Goal: Answer question/provide support: Share knowledge or assist other users

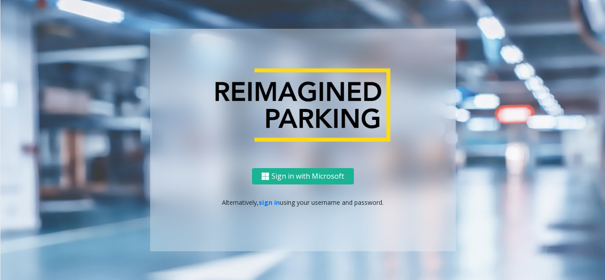
click at [269, 196] on div "Sign in with Microsoft Alternatively, sign in using your username and password." at bounding box center [303, 209] width 306 height 83
click at [269, 200] on link "sign in" at bounding box center [269, 202] width 21 height 8
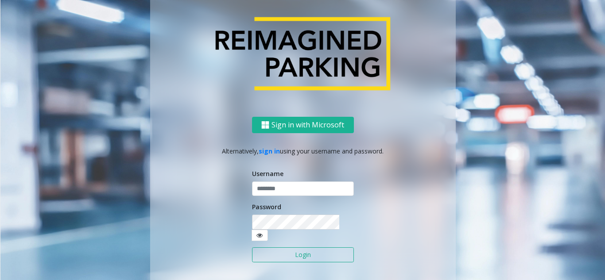
click at [269, 197] on input "text" at bounding box center [303, 189] width 102 height 15
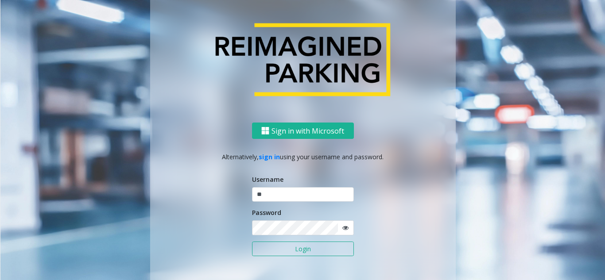
type input "*"
type input "*******"
click at [252, 242] on button "Login" at bounding box center [303, 249] width 102 height 15
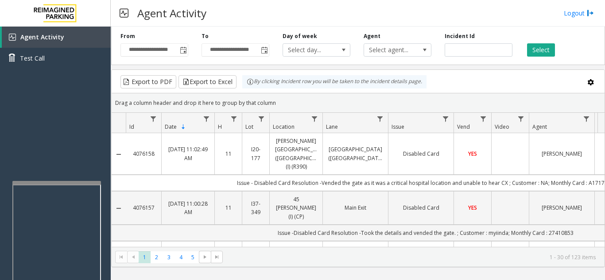
click at [48, 181] on div at bounding box center [56, 183] width 89 height 4
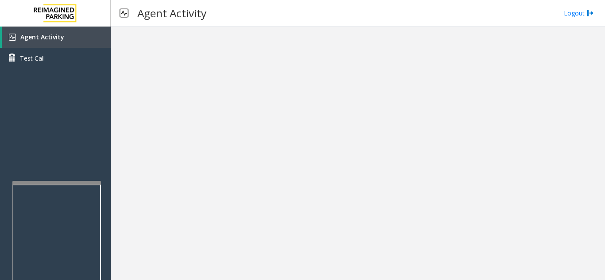
drag, startPoint x: 289, startPoint y: 264, endPoint x: 278, endPoint y: 265, distance: 11.6
click at [278, 265] on div at bounding box center [358, 154] width 494 height 254
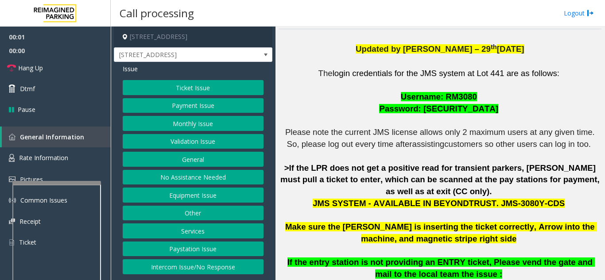
scroll to position [266, 0]
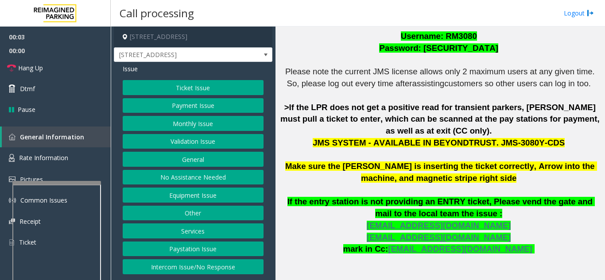
click at [208, 204] on div "Ticket Issue Payment Issue Monthly Issue Validation Issue General No Assistance…" at bounding box center [193, 177] width 141 height 194
click at [207, 200] on button "Equipment Issue" at bounding box center [193, 195] width 141 height 15
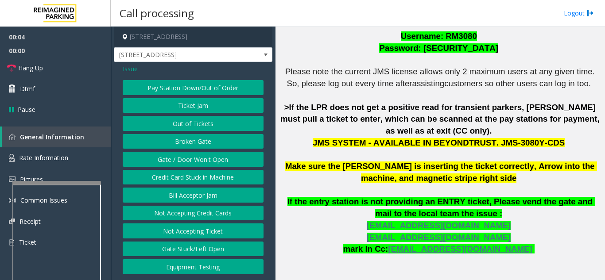
click at [192, 161] on button "Gate / Door Won't Open" at bounding box center [193, 159] width 141 height 15
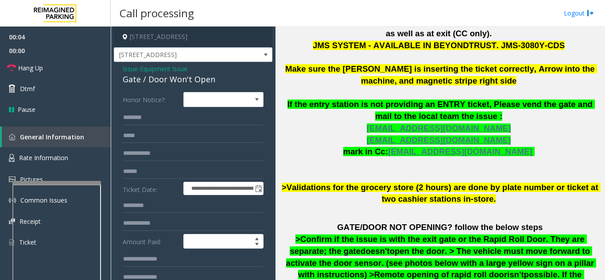
scroll to position [443, 0]
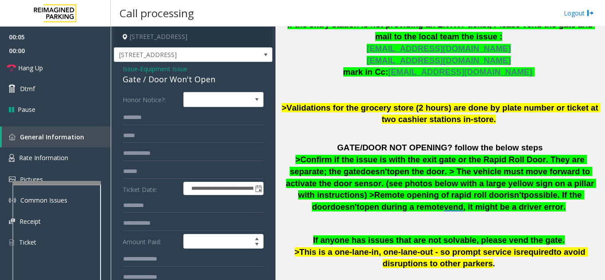
click at [358, 190] on span "possible. If the door" at bounding box center [448, 200] width 272 height 21
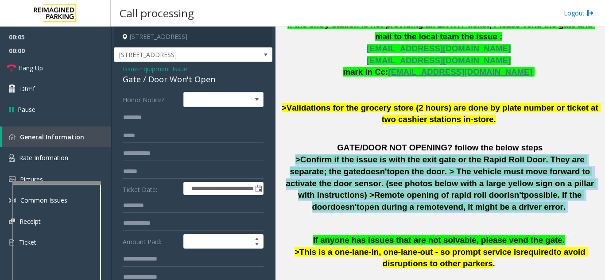
click at [358, 190] on span "possible. If the door" at bounding box center [448, 200] width 272 height 21
click at [365, 203] on div "The login credentials for the JMS system at Lot 441 are as follows: Username: R…" at bounding box center [440, 79] width 323 height 522
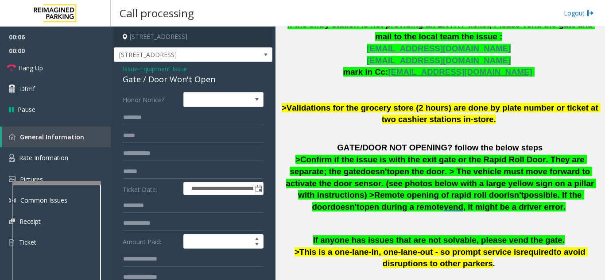
click at [363, 248] on span ">This is a one-lane-in, one-lane-out - so prompt service is" at bounding box center [408, 252] width 226 height 9
click at [362, 248] on span ">This is a one-lane-in, one-lane-out - so prompt service is" at bounding box center [408, 252] width 226 height 9
click at [133, 68] on span "Issue" at bounding box center [130, 68] width 15 height 9
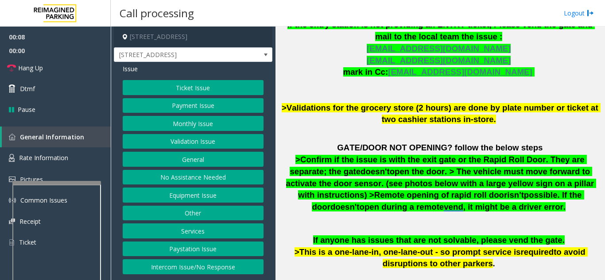
click at [171, 92] on button "Ticket Issue" at bounding box center [193, 87] width 141 height 15
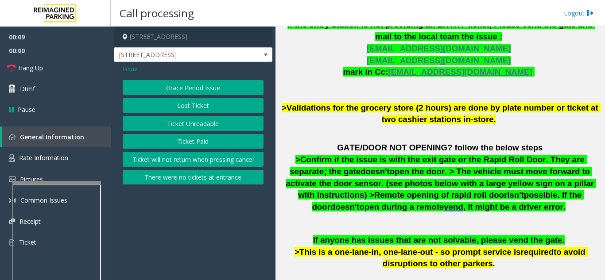
click at [193, 127] on button "Ticket Unreadable" at bounding box center [193, 123] width 141 height 15
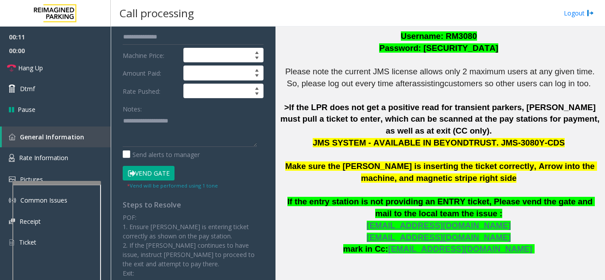
scroll to position [133, 0]
paste textarea "**********"
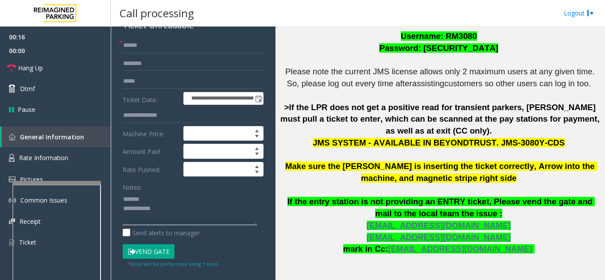
scroll to position [0, 0]
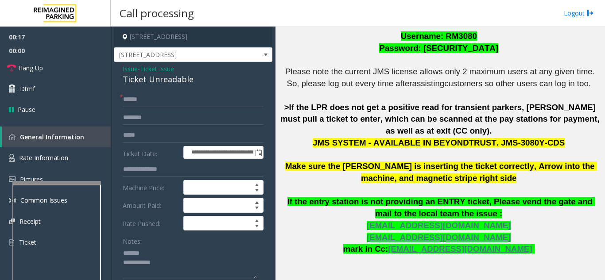
click at [148, 82] on div "Ticket Unreadable" at bounding box center [193, 80] width 141 height 12
click at [202, 269] on textarea at bounding box center [190, 262] width 134 height 33
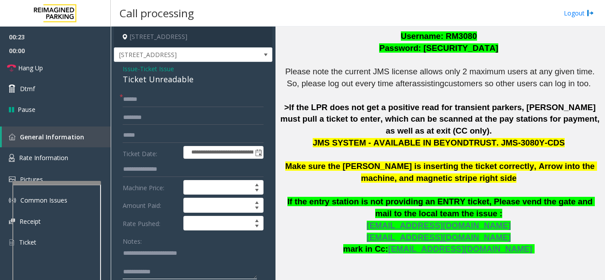
paste textarea "**********"
type textarea "**********"
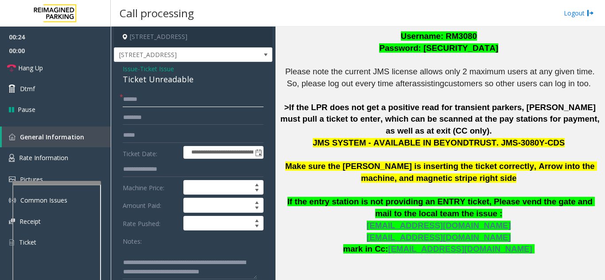
click at [153, 97] on input "text" at bounding box center [193, 99] width 141 height 15
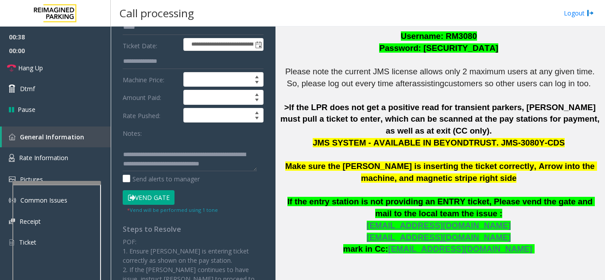
scroll to position [177, 0]
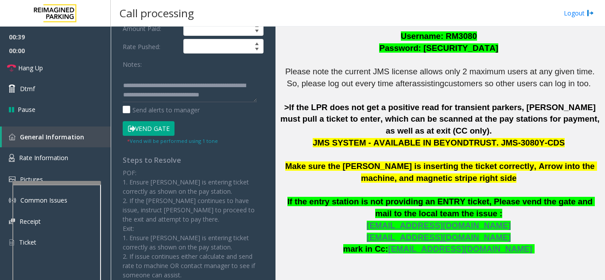
type input "********"
click at [145, 130] on button "Vend Gate" at bounding box center [149, 128] width 52 height 15
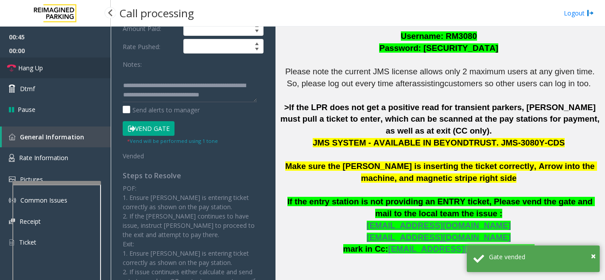
click at [73, 62] on link "Hang Up" at bounding box center [55, 68] width 111 height 21
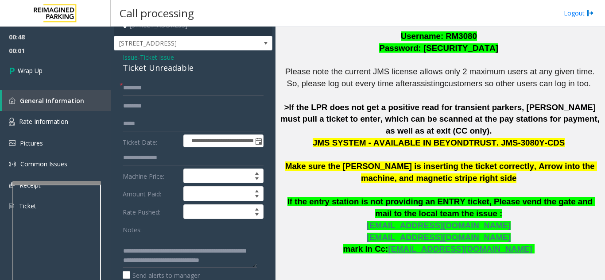
scroll to position [0, 0]
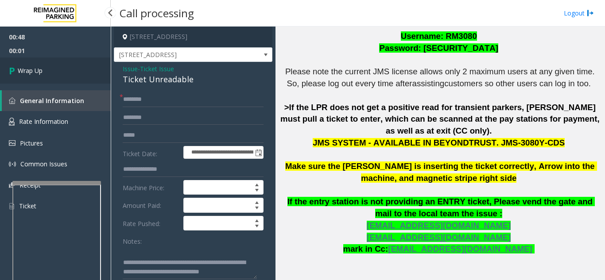
click at [44, 70] on link "Wrap Up" at bounding box center [55, 71] width 111 height 26
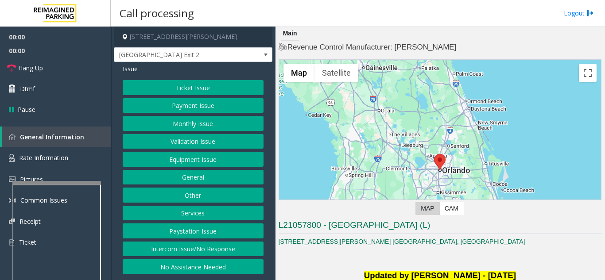
scroll to position [177, 0]
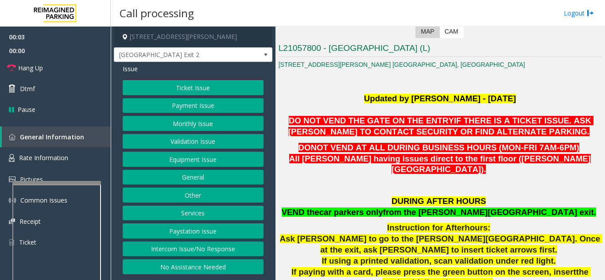
click at [182, 146] on button "Validation Issue" at bounding box center [193, 141] width 141 height 15
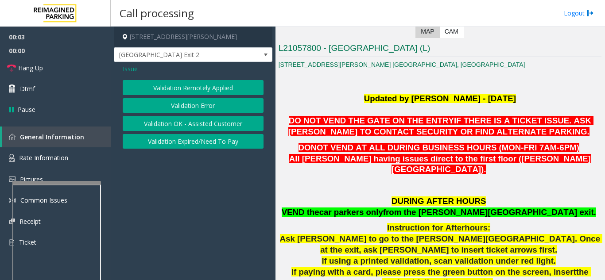
click at [176, 105] on button "Validation Error" at bounding box center [193, 105] width 141 height 15
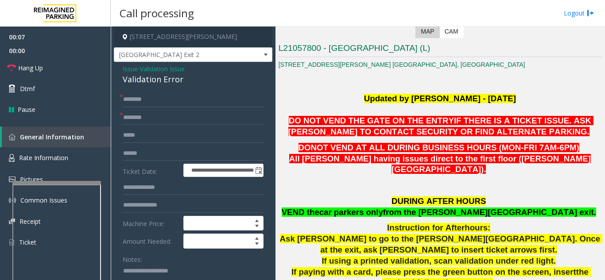
paste textarea "**********"
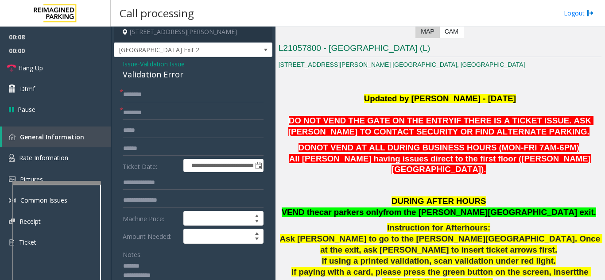
click at [144, 76] on div "Validation Error" at bounding box center [193, 75] width 141 height 12
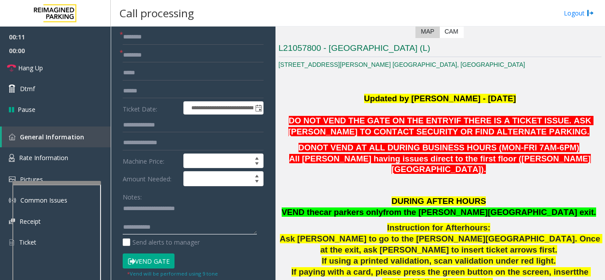
click at [208, 230] on textarea at bounding box center [190, 218] width 134 height 33
drag, startPoint x: 184, startPoint y: 236, endPoint x: 168, endPoint y: 225, distance: 19.4
paste textarea "**********"
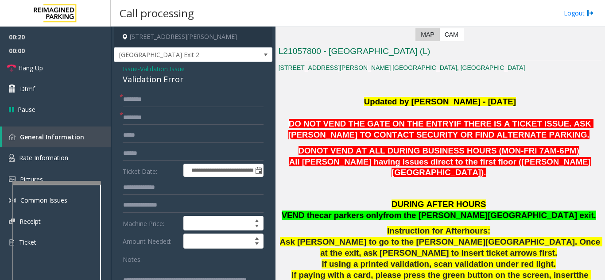
scroll to position [221, 0]
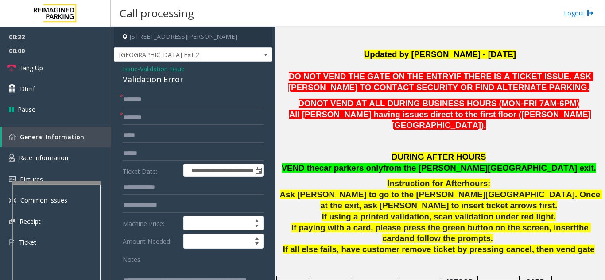
type textarea "**********"
click at [481, 163] on span "from the [PERSON_NAME][GEOGRAPHIC_DATA] exit." at bounding box center [489, 167] width 213 height 9
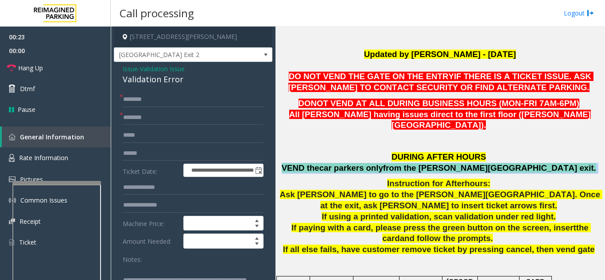
click at [481, 163] on span "from the [PERSON_NAME][GEOGRAPHIC_DATA] exit." at bounding box center [489, 167] width 213 height 9
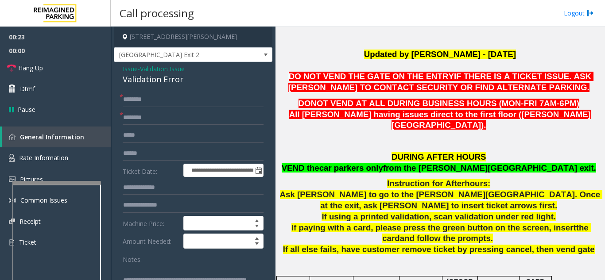
click at [477, 190] on span "Ask [PERSON_NAME] to go to the [PERSON_NAME][GEOGRAPHIC_DATA]. Once at the exit…" at bounding box center [441, 200] width 323 height 20
click at [171, 112] on input "text" at bounding box center [193, 117] width 141 height 15
type input "**********"
click at [163, 154] on input "text" at bounding box center [193, 153] width 141 height 15
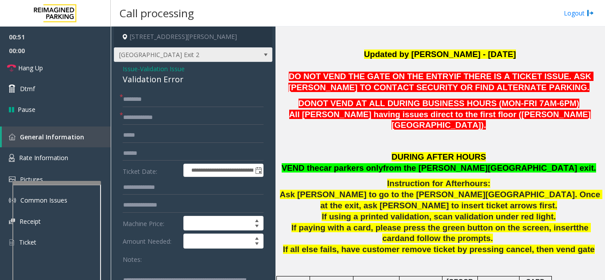
click at [178, 57] on span "[GEOGRAPHIC_DATA] Exit 2" at bounding box center [177, 55] width 126 height 14
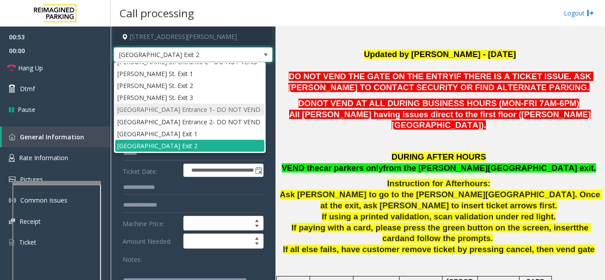
scroll to position [0, 0]
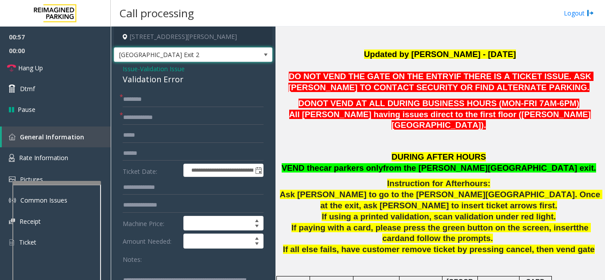
drag, startPoint x: 329, startPoint y: 102, endPoint x: 191, endPoint y: 56, distance: 145.1
click at [191, 56] on span "[GEOGRAPHIC_DATA] Exit 2" at bounding box center [177, 55] width 126 height 14
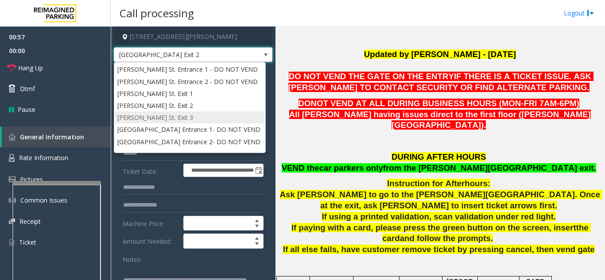
scroll to position [20, 0]
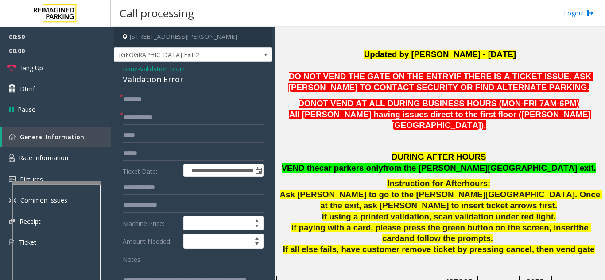
drag, startPoint x: 334, startPoint y: 162, endPoint x: 327, endPoint y: 169, distance: 9.1
click at [327, 178] on p "Instruction for After hours:" at bounding box center [440, 183] width 323 height 11
click at [383, 163] on span "car parkers only" at bounding box center [351, 167] width 64 height 9
click at [167, 100] on input "text" at bounding box center [193, 99] width 141 height 15
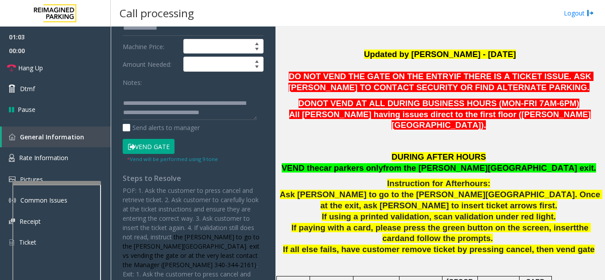
type input "**"
drag, startPoint x: 158, startPoint y: 91, endPoint x: 227, endPoint y: 116, distance: 74.0
click at [227, 116] on textarea at bounding box center [190, 103] width 134 height 33
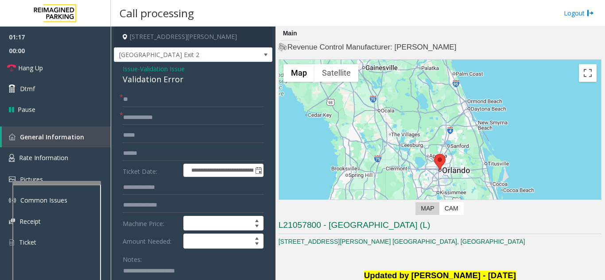
scroll to position [133, 0]
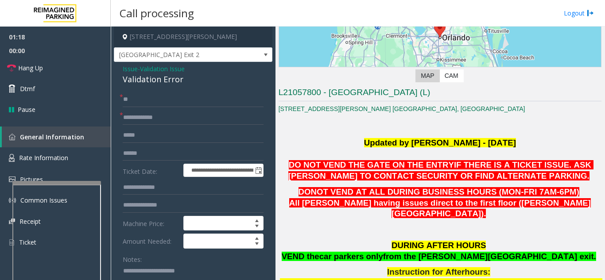
drag, startPoint x: 385, startPoint y: 209, endPoint x: 371, endPoint y: 191, distance: 23.3
click at [371, 191] on span "DONOT VEND AT ALL DURING BUSINESS HOURS (MON-FRI 7AM-6PM)" at bounding box center [439, 191] width 281 height 9
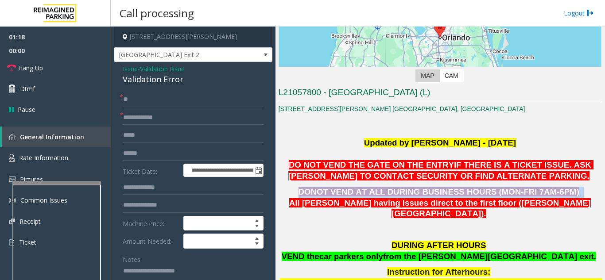
click at [371, 191] on span "DONOT VEND AT ALL DURING BUSINESS HOURS (MON-FRI 7AM-6PM)" at bounding box center [439, 191] width 281 height 9
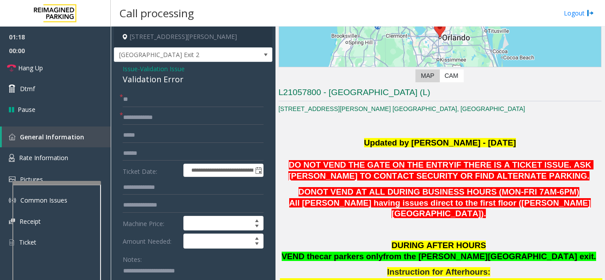
click at [384, 175] on span "IF THERE IS A TICKET ISSUE. ASK [PERSON_NAME] TO CONTACT SECURITY OR FIND ALTER…" at bounding box center [440, 170] width 305 height 20
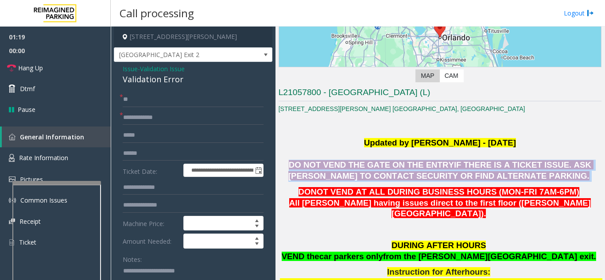
click at [384, 175] on span "IF THERE IS A TICKET ISSUE. ASK [PERSON_NAME] TO CONTACT SECURITY OR FIND ALTER…" at bounding box center [440, 170] width 305 height 20
click at [70, 64] on link "Hang Up" at bounding box center [55, 68] width 111 height 21
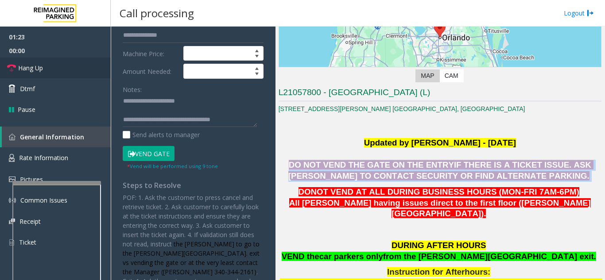
scroll to position [221, 0]
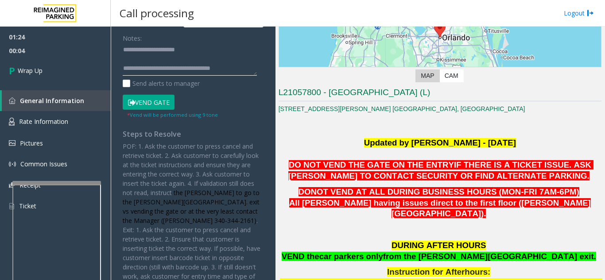
drag, startPoint x: 224, startPoint y: 74, endPoint x: 214, endPoint y: 71, distance: 10.8
type textarea "**********"
click at [59, 62] on link "Wrap Up" at bounding box center [55, 71] width 111 height 26
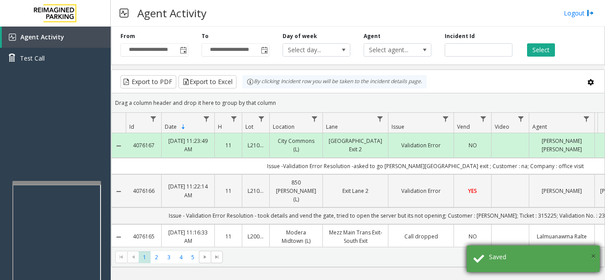
click at [594, 256] on span "×" at bounding box center [593, 256] width 5 height 12
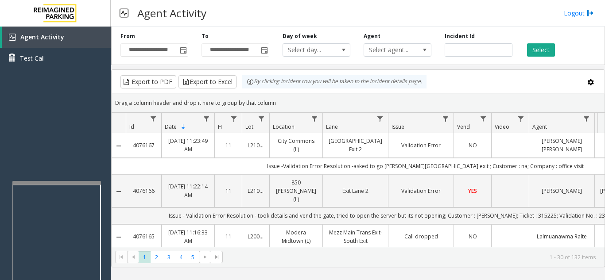
drag, startPoint x: 281, startPoint y: 11, endPoint x: 232, endPoint y: 4, distance: 49.7
click at [266, 15] on div "Agent Activity Logout" at bounding box center [358, 13] width 494 height 27
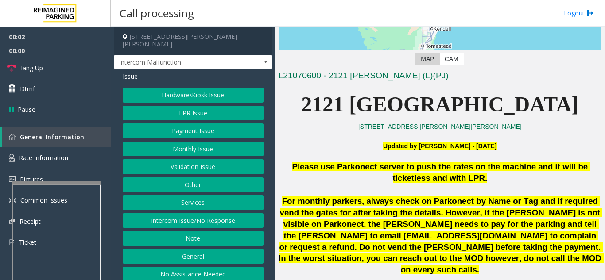
scroll to position [221, 0]
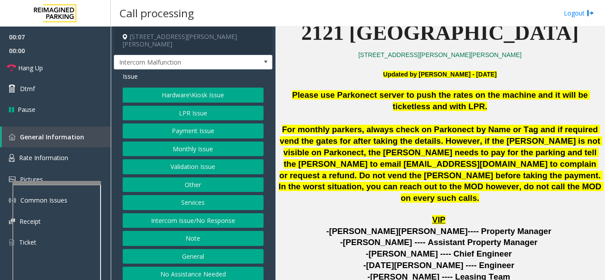
click at [198, 91] on button "Hardware\Kiosk Issue" at bounding box center [193, 95] width 141 height 15
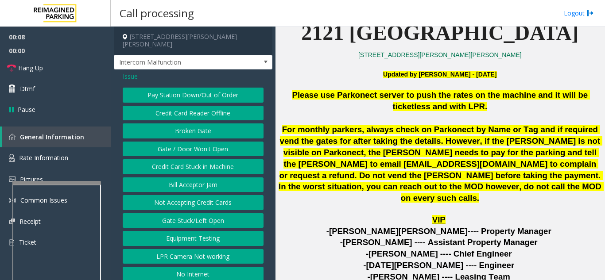
click at [194, 142] on button "Gate / Door Won't Open" at bounding box center [193, 149] width 141 height 15
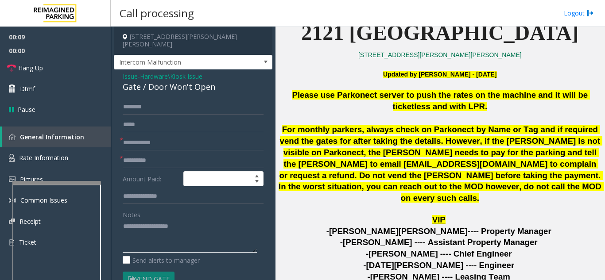
click at [171, 220] on textarea at bounding box center [190, 236] width 134 height 33
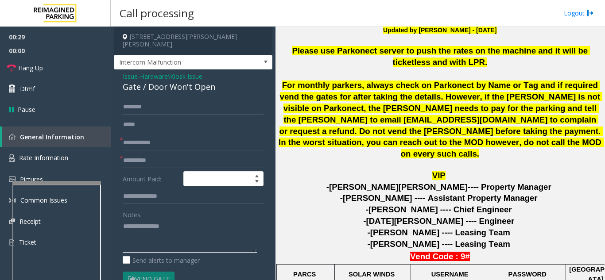
type textarea "**********"
drag, startPoint x: 415, startPoint y: 74, endPoint x: 366, endPoint y: 132, distance: 75.7
click at [366, 132] on span "For monthly parkers, always check on Parkonect by Name or Tag and if required v…" at bounding box center [441, 120] width 325 height 78
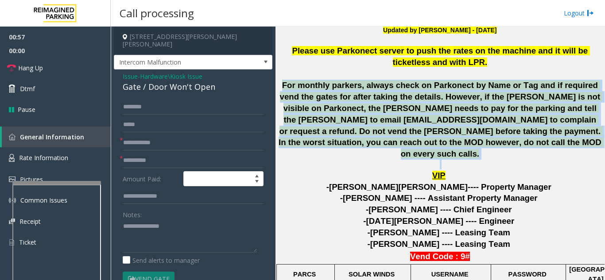
click at [366, 132] on span "For monthly parkers, always check on Parkonect by Name or Tag and if required v…" at bounding box center [441, 120] width 325 height 78
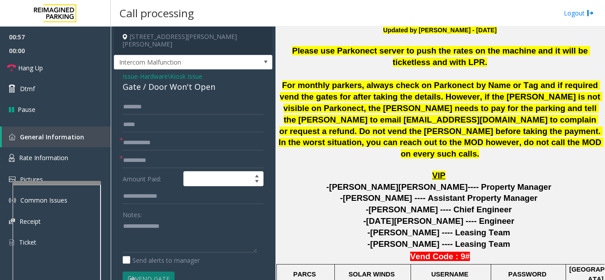
click at [365, 194] on span "-[PERSON_NAME] ---- Assistant Property Manager" at bounding box center [439, 198] width 198 height 9
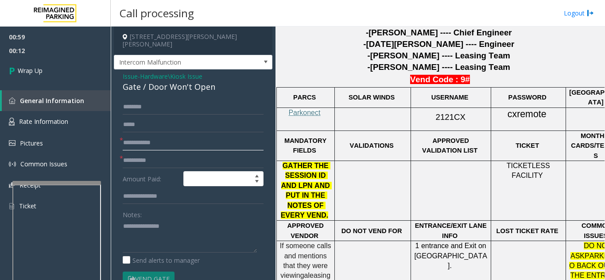
click at [163, 137] on input "text" at bounding box center [193, 143] width 141 height 15
type input "**"
click at [174, 154] on input "*" at bounding box center [193, 161] width 141 height 15
type input "**"
click at [196, 232] on textarea at bounding box center [190, 236] width 134 height 33
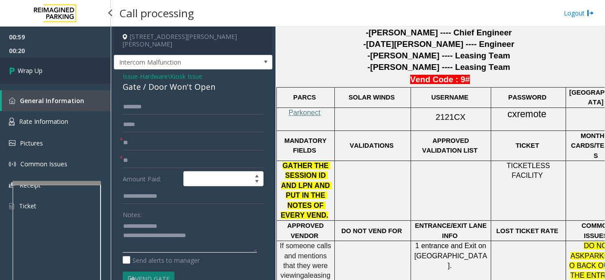
type textarea "**********"
click at [49, 76] on link "Wrap Up" at bounding box center [55, 71] width 111 height 26
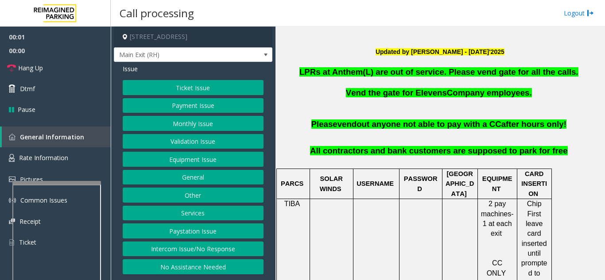
scroll to position [221, 0]
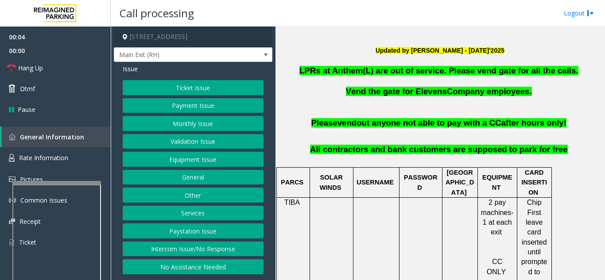
click at [189, 131] on button "Monthly Issue" at bounding box center [193, 123] width 141 height 15
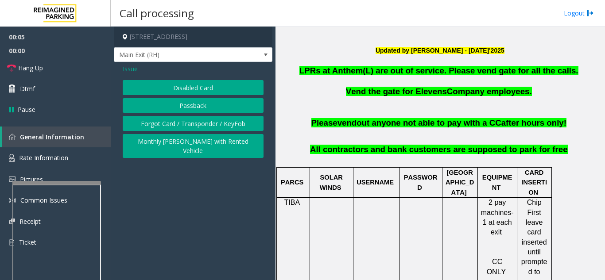
click at [181, 95] on button "Disabled Card" at bounding box center [193, 87] width 141 height 15
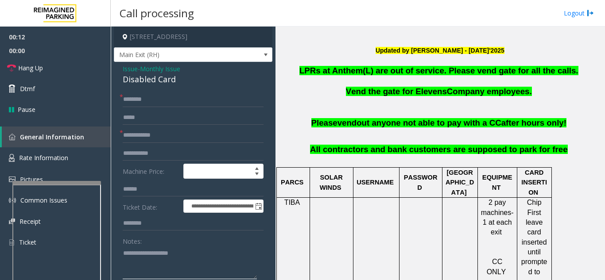
paste textarea "**********"
click at [202, 261] on textarea at bounding box center [190, 262] width 134 height 33
click at [151, 85] on div "Disabled Card" at bounding box center [193, 80] width 141 height 12
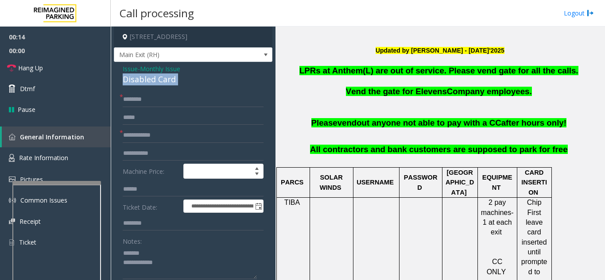
click at [151, 85] on div "Disabled Card" at bounding box center [193, 80] width 141 height 12
copy div "Disabled Card"
paste textarea "**********"
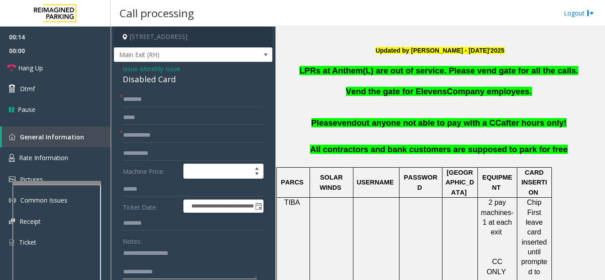
click at [160, 261] on textarea at bounding box center [190, 262] width 134 height 33
type textarea "**********"
click at [169, 143] on input "text" at bounding box center [193, 135] width 141 height 15
type input "**********"
click at [147, 107] on input "text" at bounding box center [193, 99] width 141 height 15
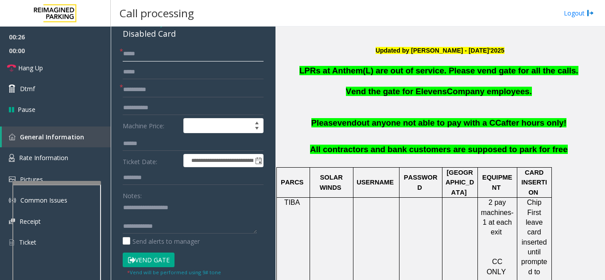
scroll to position [89, 0]
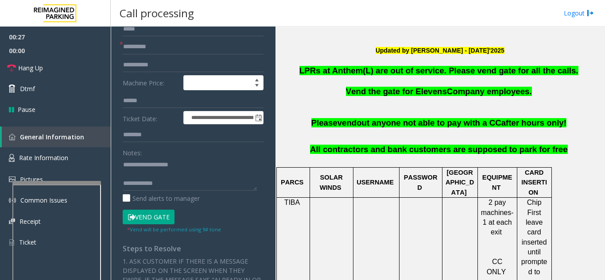
type input "*****"
click at [154, 225] on button "Vend Gate" at bounding box center [149, 217] width 52 height 15
click at [155, 225] on button "Vend Gate" at bounding box center [149, 217] width 52 height 15
drag, startPoint x: 190, startPoint y: 170, endPoint x: 191, endPoint y: 188, distance: 17.7
click at [190, 171] on textarea at bounding box center [190, 174] width 134 height 33
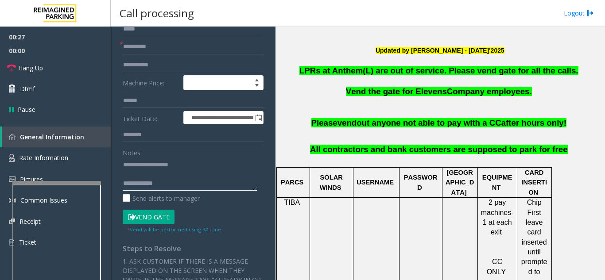
click at [191, 189] on textarea at bounding box center [190, 174] width 134 height 33
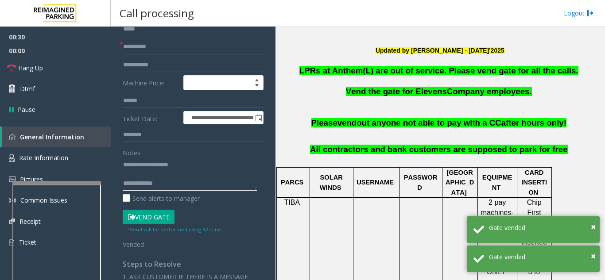
click at [198, 191] on textarea at bounding box center [190, 174] width 134 height 33
paste textarea "**********"
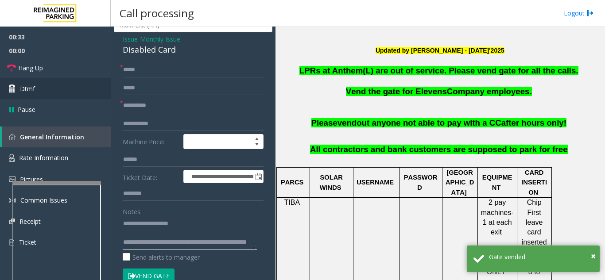
scroll to position [0, 0]
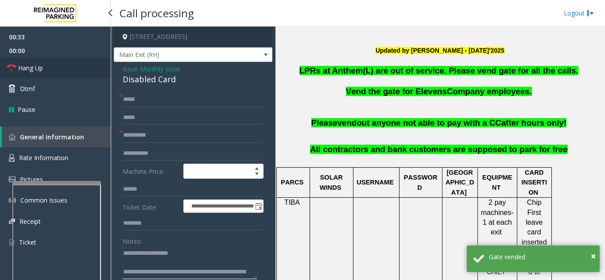
type textarea "**********"
click at [70, 74] on link "Hang Up" at bounding box center [55, 68] width 111 height 21
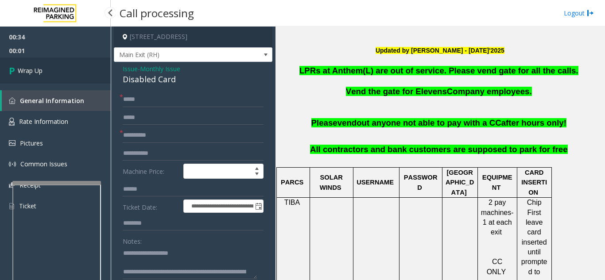
click at [80, 65] on link "Wrap Up" at bounding box center [55, 71] width 111 height 26
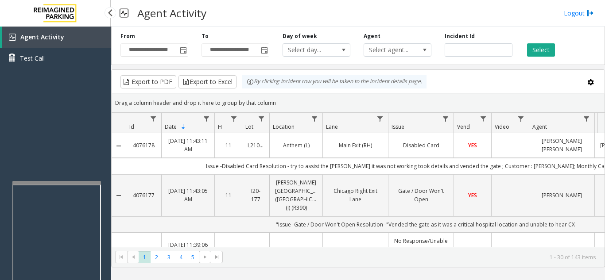
click at [73, 105] on div "Agent Activity Test Call" at bounding box center [55, 167] width 111 height 280
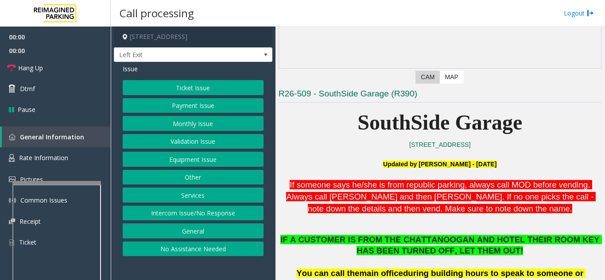
scroll to position [177, 0]
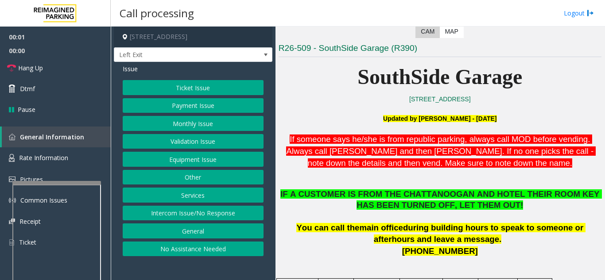
drag, startPoint x: 211, startPoint y: 271, endPoint x: 202, endPoint y: 270, distance: 8.9
click at [202, 270] on app-call-processing-form "[STREET_ADDRESS] Left Exit Issue Ticket Issue Payment Issue Monthly Issue Valid…" at bounding box center [193, 154] width 165 height 254
click at [206, 209] on button "Intercom Issue/No Response" at bounding box center [193, 213] width 141 height 15
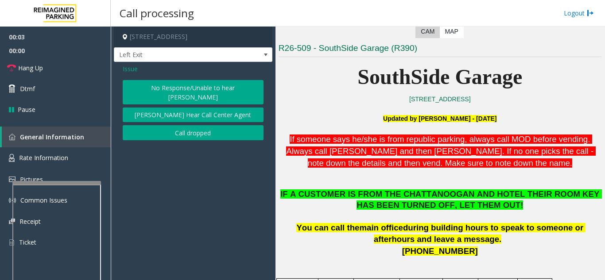
click at [128, 66] on span "Issue" at bounding box center [130, 68] width 15 height 9
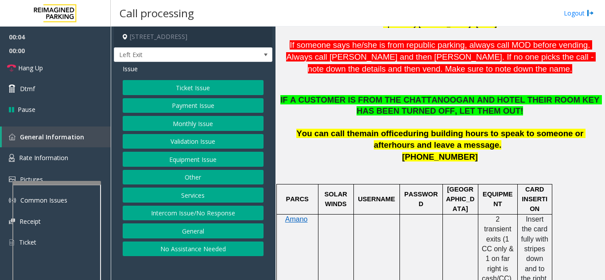
scroll to position [221, 0]
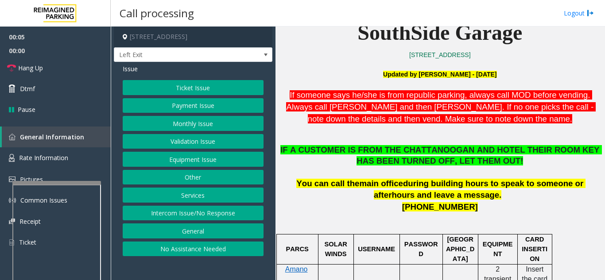
click at [182, 193] on button "Services" at bounding box center [193, 195] width 141 height 15
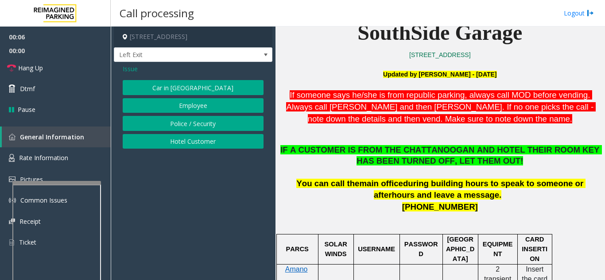
click at [182, 143] on button "Hotel Customer" at bounding box center [193, 141] width 141 height 15
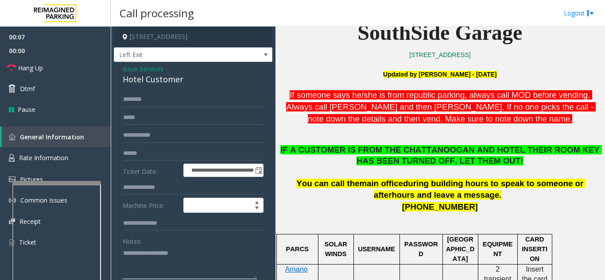
paste textarea "**********"
type textarea "**********"
click at [151, 72] on span "Services" at bounding box center [151, 68] width 23 height 9
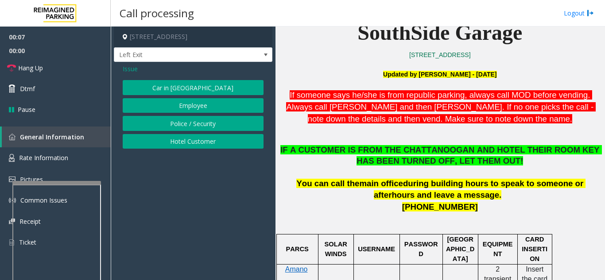
click at [151, 72] on div "Issue" at bounding box center [193, 68] width 141 height 9
click at [179, 142] on button "Hotel Customer" at bounding box center [193, 141] width 141 height 15
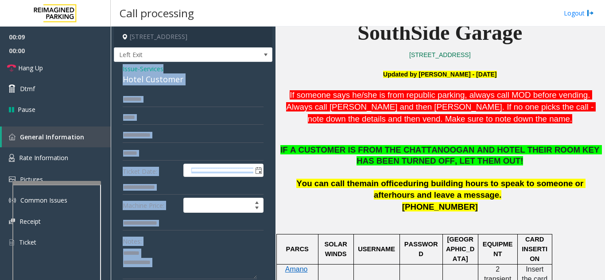
click at [148, 71] on span "Services" at bounding box center [151, 68] width 23 height 9
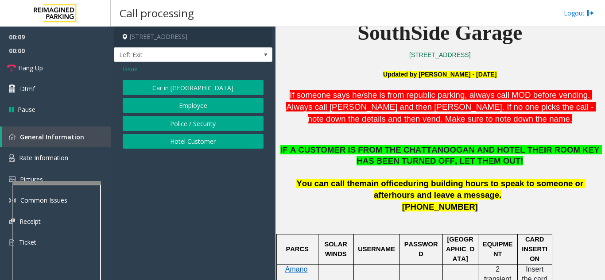
click at [148, 77] on div "Issue Car in Tow Employee Police / Security Hotel Customer" at bounding box center [193, 107] width 159 height 91
click at [155, 144] on button "Hotel Customer" at bounding box center [193, 141] width 141 height 15
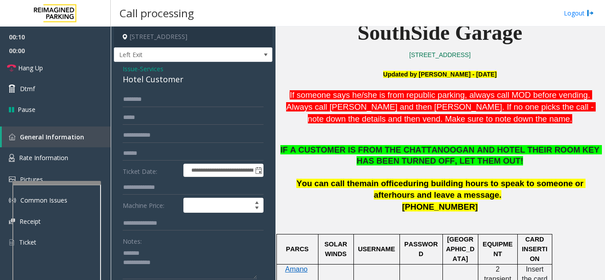
click at [142, 78] on div "Hotel Customer" at bounding box center [193, 80] width 141 height 12
click at [174, 264] on textarea at bounding box center [190, 262] width 134 height 33
click at [127, 264] on textarea at bounding box center [190, 262] width 134 height 33
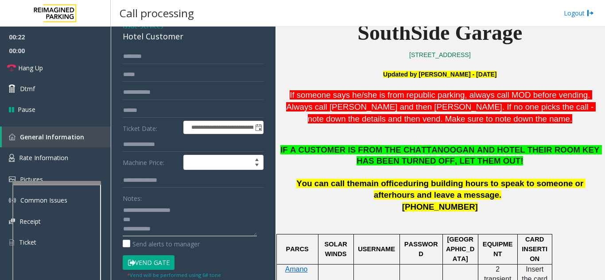
scroll to position [89, 0]
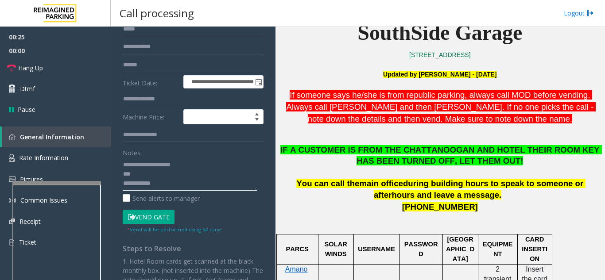
click at [175, 185] on textarea at bounding box center [190, 174] width 134 height 33
paste textarea "**********"
type textarea "**********"
click at [160, 215] on button "Vend Gate" at bounding box center [149, 217] width 52 height 15
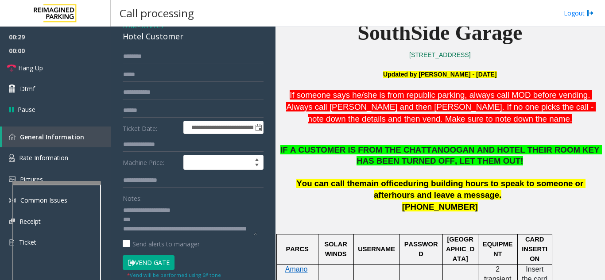
scroll to position [0, 0]
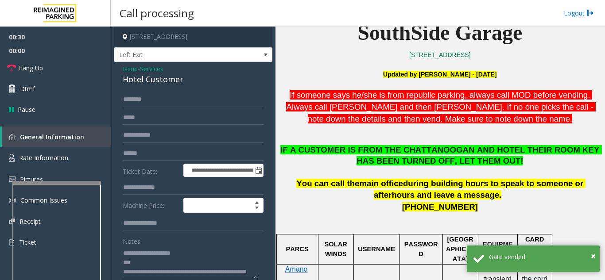
click at [340, 108] on span ". Always call [PERSON_NAME] and then [PERSON_NAME]. If no one picks the call - …" at bounding box center [441, 106] width 310 height 33
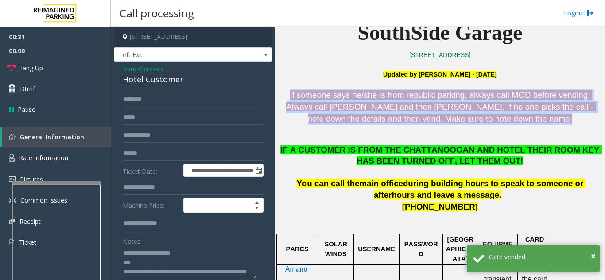
click at [340, 108] on span ". Always call [PERSON_NAME] and then [PERSON_NAME]. If no one picks the call - …" at bounding box center [441, 106] width 310 height 33
click at [371, 109] on span ". Always call [PERSON_NAME] and then [PERSON_NAME]. If no one picks the call - …" at bounding box center [441, 106] width 310 height 33
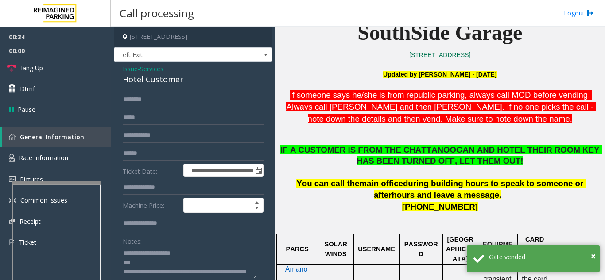
click at [415, 94] on span "If someone says he/she is from republic parking, always call MOD before vending" at bounding box center [439, 94] width 298 height 9
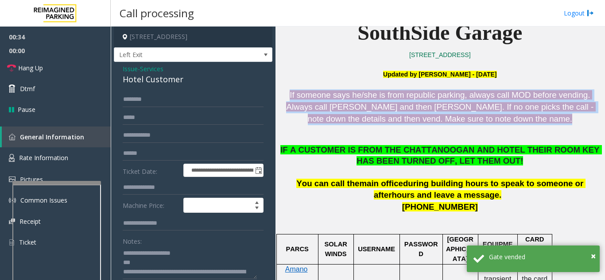
click at [415, 94] on span "If someone says he/she is from republic parking, always call MOD before vending" at bounding box center [439, 94] width 298 height 9
click at [413, 105] on span ". Always call [PERSON_NAME] and then [PERSON_NAME]. If no one picks the call - …" at bounding box center [441, 106] width 310 height 33
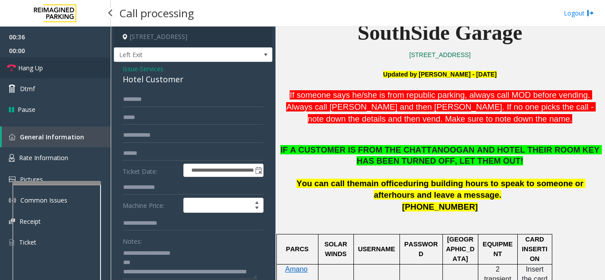
click at [82, 65] on link "Hang Up" at bounding box center [55, 68] width 111 height 21
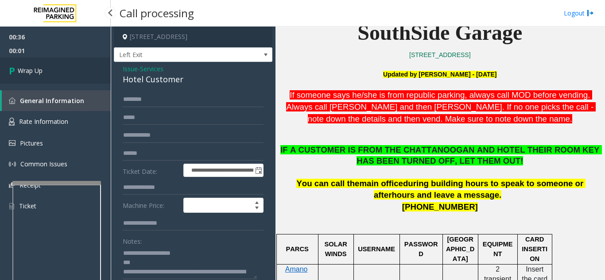
click at [83, 66] on link "Wrap Up" at bounding box center [55, 71] width 111 height 26
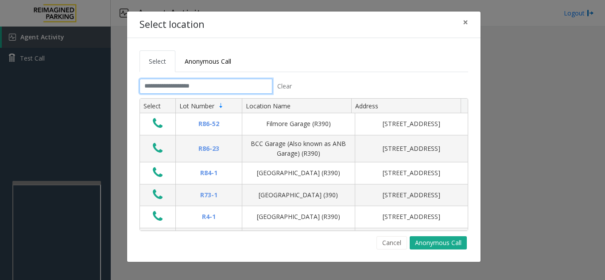
click at [199, 81] on input "text" at bounding box center [206, 86] width 133 height 15
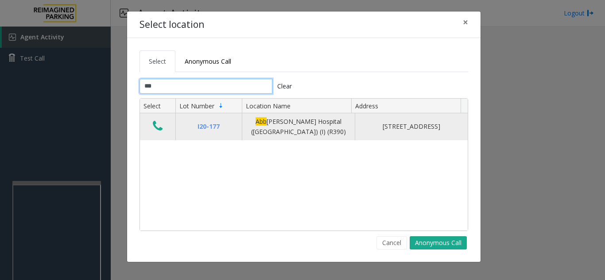
type input "***"
click at [159, 129] on icon "Data table" at bounding box center [158, 126] width 10 height 12
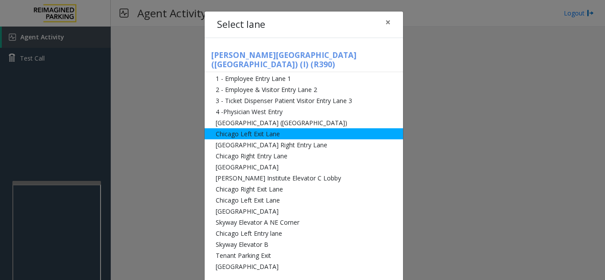
click at [279, 117] on li "[GEOGRAPHIC_DATA] ([GEOGRAPHIC_DATA])" at bounding box center [304, 122] width 198 height 11
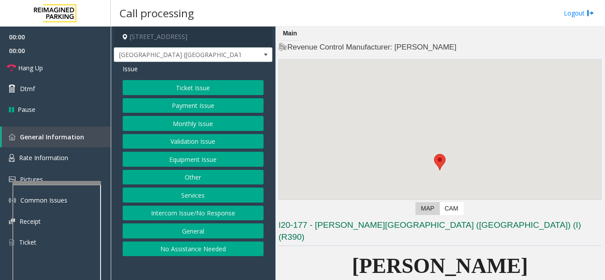
click at [183, 87] on button "Ticket Issue" at bounding box center [193, 87] width 141 height 15
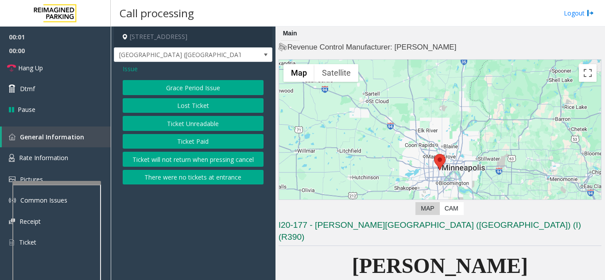
click at [130, 68] on span "Issue" at bounding box center [130, 68] width 15 height 9
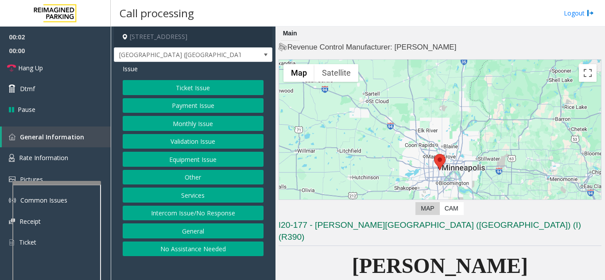
click at [161, 110] on button "Payment Issue" at bounding box center [193, 105] width 141 height 15
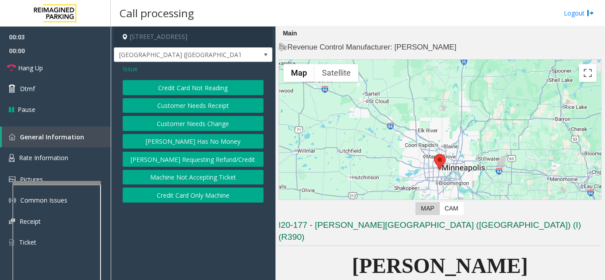
click at [160, 90] on button "Credit Card Not Reading" at bounding box center [193, 87] width 141 height 15
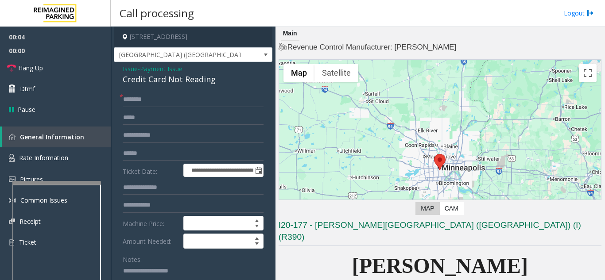
click at [167, 277] on textarea at bounding box center [190, 280] width 134 height 33
paste textarea "**********"
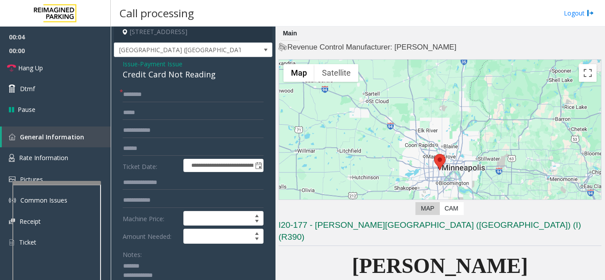
click at [147, 72] on div "Credit Card Not Reading" at bounding box center [193, 75] width 141 height 12
copy div "Credit Card Not Reading"
paste textarea "**********"
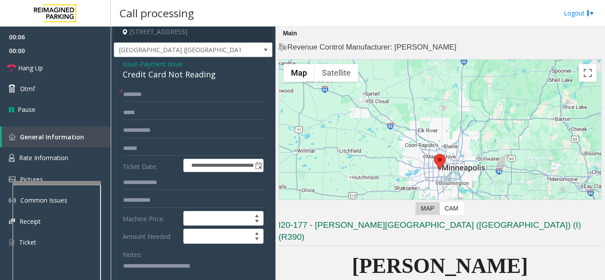
click at [165, 267] on textarea at bounding box center [190, 276] width 134 height 33
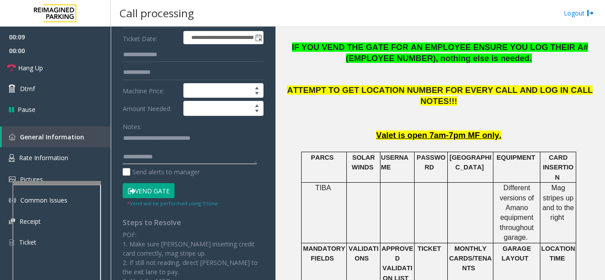
scroll to position [138, 0]
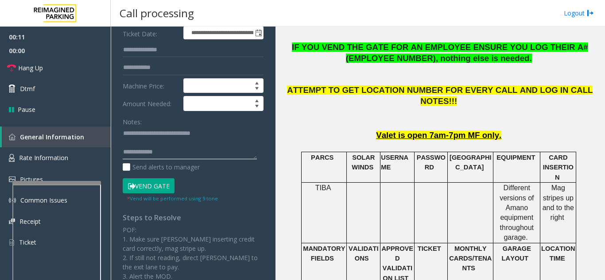
click at [175, 152] on textarea at bounding box center [190, 143] width 134 height 33
paste textarea "**********"
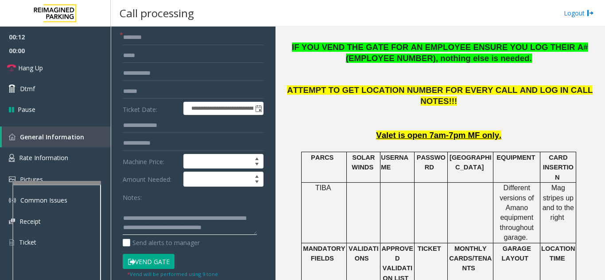
scroll to position [0, 0]
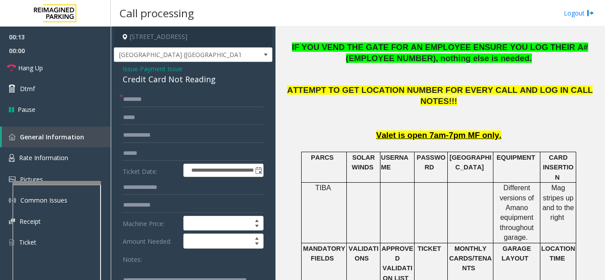
type textarea "**********"
click at [135, 74] on div "Credit Card Not Reading" at bounding box center [193, 80] width 141 height 12
click at [129, 74] on div "Credit Card Not Reading" at bounding box center [193, 80] width 141 height 12
click at [133, 69] on span "Issue" at bounding box center [130, 68] width 15 height 9
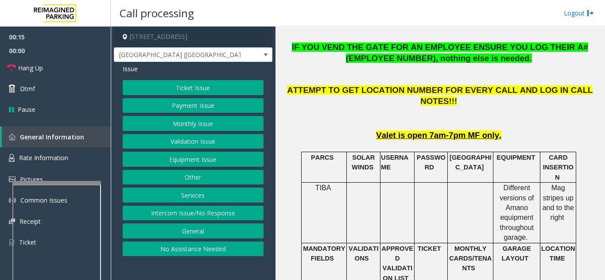
click at [195, 128] on button "Monthly Issue" at bounding box center [193, 123] width 141 height 15
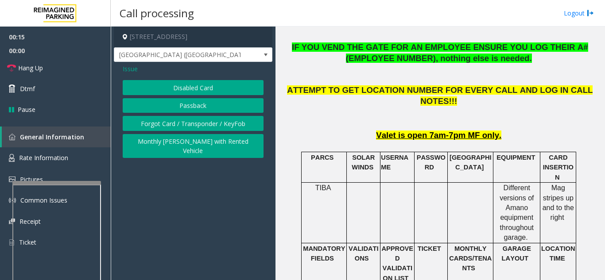
click at [180, 88] on button "Disabled Card" at bounding box center [193, 87] width 141 height 15
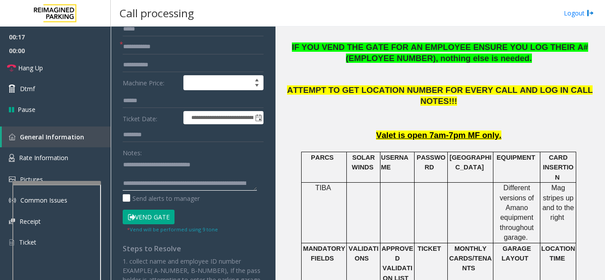
scroll to position [28, 0]
drag, startPoint x: 161, startPoint y: 182, endPoint x: 252, endPoint y: 204, distance: 93.8
click at [252, 204] on form "**********" at bounding box center [193, 119] width 141 height 230
click at [194, 182] on textarea at bounding box center [190, 174] width 134 height 33
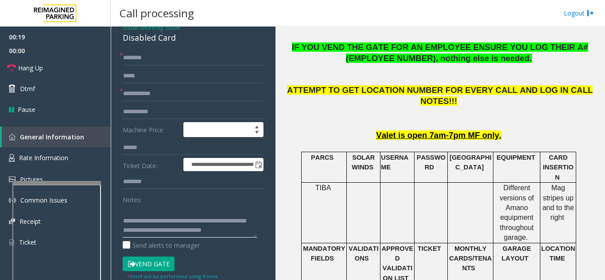
scroll to position [0, 0]
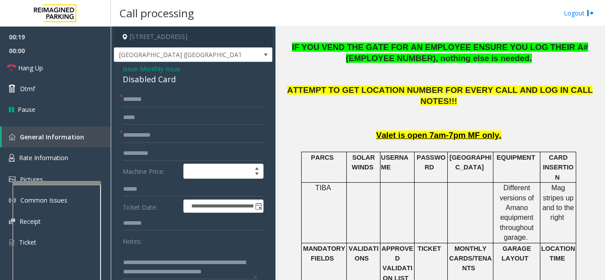
click at [144, 81] on div "Disabled Card" at bounding box center [193, 80] width 141 height 12
copy div "Disabled Card"
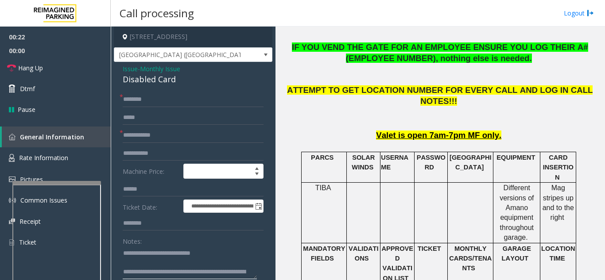
drag, startPoint x: 147, startPoint y: 252, endPoint x: 237, endPoint y: 252, distance: 90.8
click at [237, 252] on textarea at bounding box center [190, 262] width 134 height 33
paste textarea "**********"
click at [147, 262] on textarea at bounding box center [190, 262] width 134 height 33
type textarea "**********"
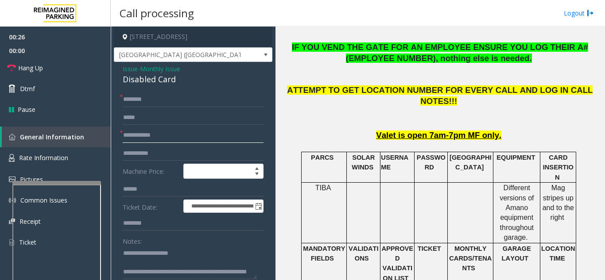
click at [151, 134] on input "text" at bounding box center [193, 135] width 141 height 15
click at [174, 135] on input "text" at bounding box center [193, 135] width 141 height 15
drag, startPoint x: 171, startPoint y: 137, endPoint x: 167, endPoint y: 137, distance: 4.9
click at [163, 137] on input "text" at bounding box center [193, 135] width 141 height 15
click at [131, 68] on span "Issue" at bounding box center [130, 68] width 15 height 9
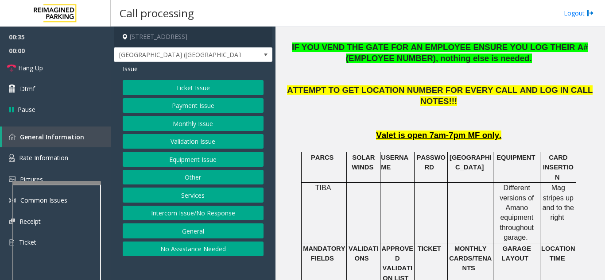
click at [179, 151] on div "Ticket Issue Payment Issue Monthly Issue Validation Issue Equipment Issue Other…" at bounding box center [193, 168] width 141 height 176
click at [178, 156] on button "Equipment Issue" at bounding box center [193, 159] width 141 height 15
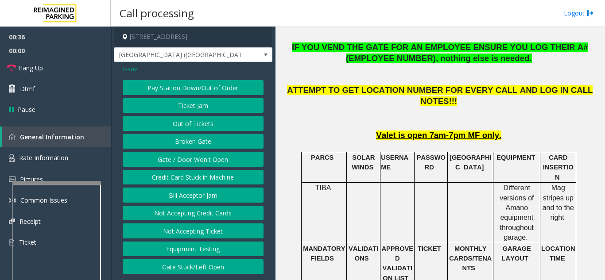
click at [172, 159] on button "Gate / Door Won't Open" at bounding box center [193, 159] width 141 height 15
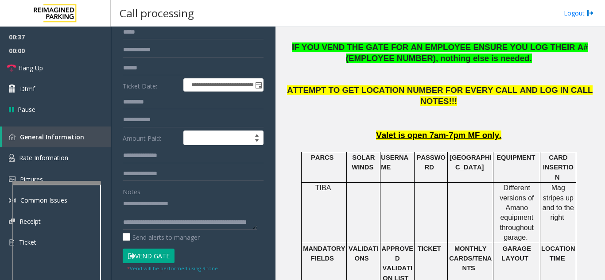
scroll to position [177, 0]
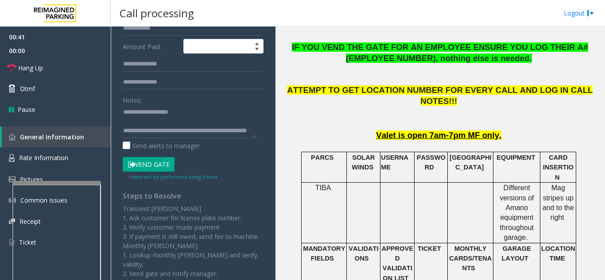
drag, startPoint x: 365, startPoint y: 224, endPoint x: 351, endPoint y: 199, distance: 28.0
drag, startPoint x: 351, startPoint y: 199, endPoint x: 353, endPoint y: 214, distance: 15.2
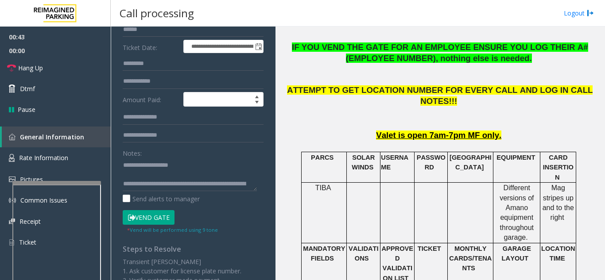
scroll to position [44, 0]
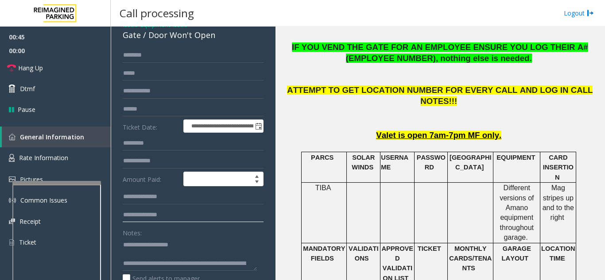
click at [188, 219] on input "text" at bounding box center [193, 215] width 141 height 15
click at [174, 202] on input "text" at bounding box center [193, 197] width 141 height 15
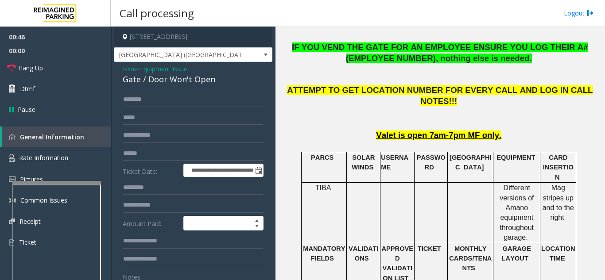
click at [137, 68] on span "Issue" at bounding box center [130, 68] width 15 height 9
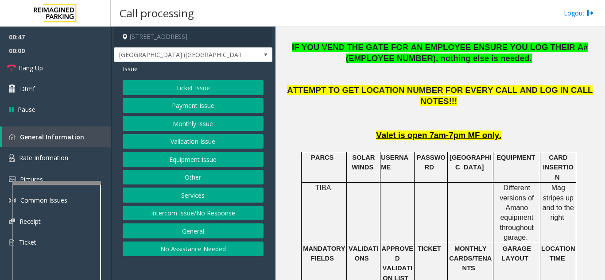
click at [175, 83] on button "Ticket Issue" at bounding box center [193, 87] width 141 height 15
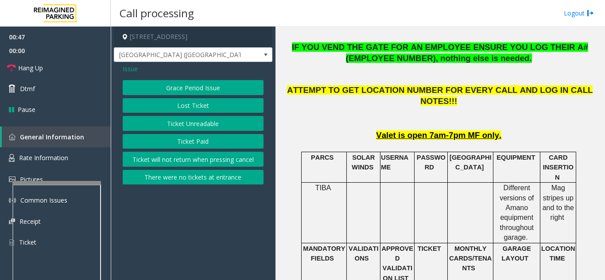
click at [189, 125] on button "Ticket Unreadable" at bounding box center [193, 123] width 141 height 15
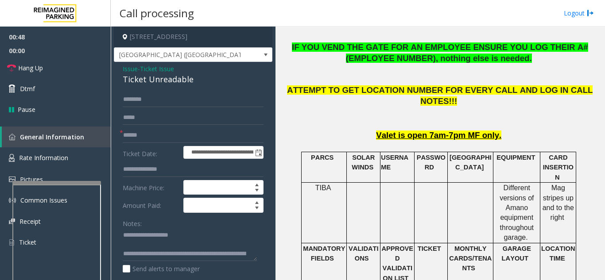
click at [146, 84] on div "Ticket Unreadable" at bounding box center [193, 80] width 141 height 12
click at [128, 69] on span "Issue" at bounding box center [130, 68] width 15 height 9
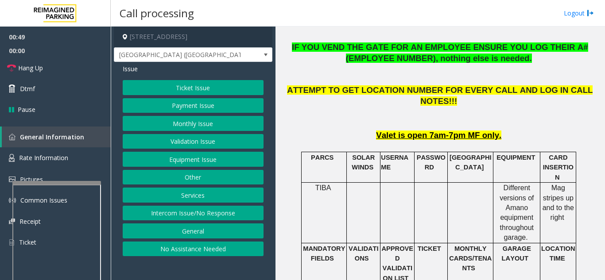
click at [182, 130] on button "Monthly Issue" at bounding box center [193, 123] width 141 height 15
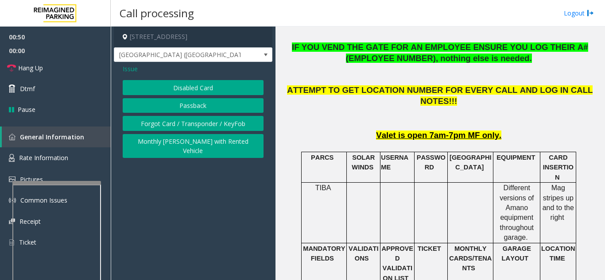
click at [163, 82] on button "Disabled Card" at bounding box center [193, 87] width 141 height 15
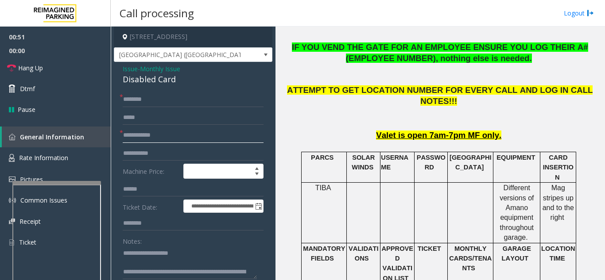
click at [164, 140] on input "text" at bounding box center [193, 135] width 141 height 15
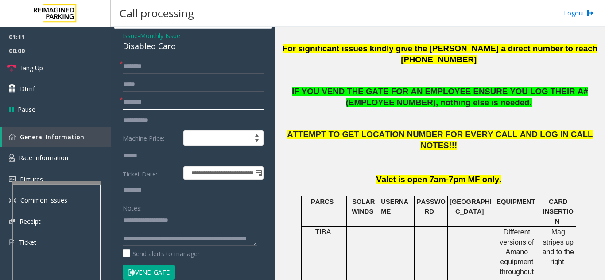
scroll to position [221, 0]
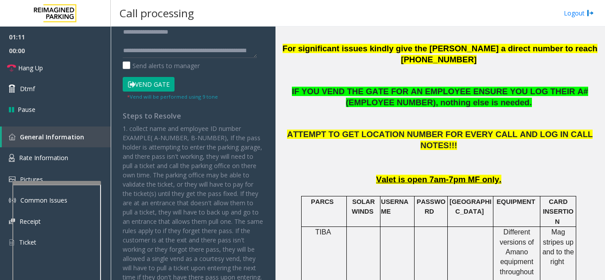
type input "********"
click at [161, 82] on button "Vend Gate" at bounding box center [149, 84] width 52 height 15
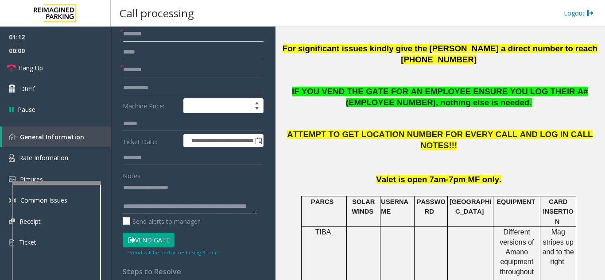
scroll to position [0, 0]
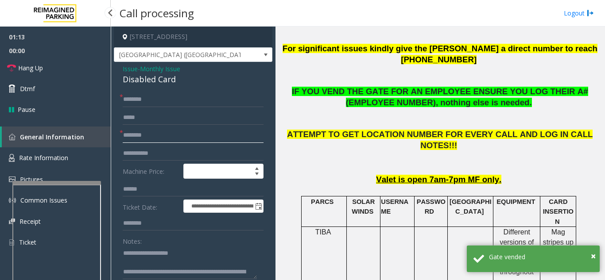
drag, startPoint x: 162, startPoint y: 138, endPoint x: 86, endPoint y: 136, distance: 75.8
click at [86, 136] on app-root "**********" at bounding box center [302, 140] width 605 height 280
click at [168, 99] on input "text" at bounding box center [193, 99] width 141 height 15
type input "**"
click at [177, 143] on form "**********" at bounding box center [193, 215] width 141 height 246
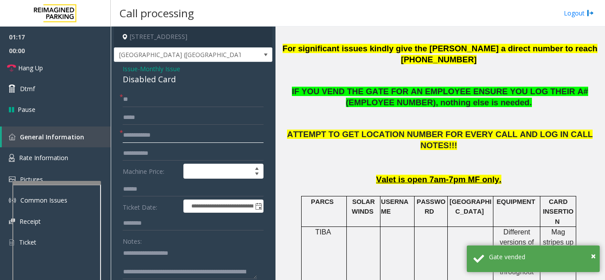
click at [178, 136] on input "text" at bounding box center [193, 135] width 141 height 15
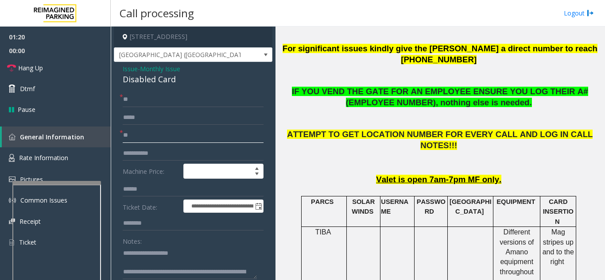
scroll to position [177, 0]
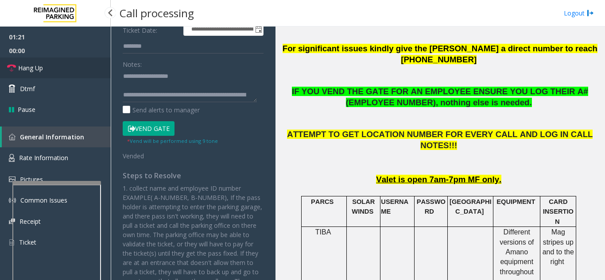
type input "**"
click at [91, 72] on link "Hang Up" at bounding box center [55, 68] width 111 height 21
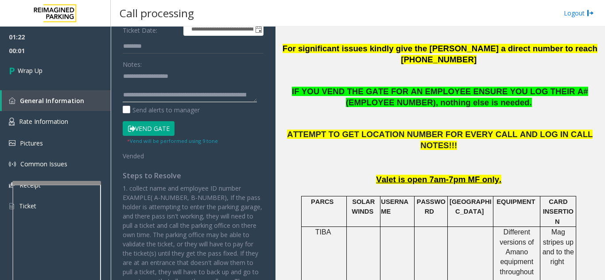
scroll to position [28, 0]
drag, startPoint x: 163, startPoint y: 97, endPoint x: 283, endPoint y: 122, distance: 122.6
click at [283, 122] on div "**********" at bounding box center [358, 154] width 494 height 254
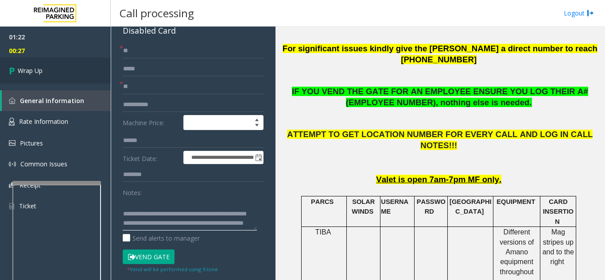
scroll to position [0, 0]
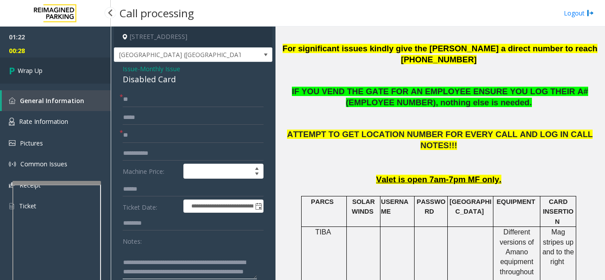
type textarea "**********"
drag, startPoint x: 62, startPoint y: 70, endPoint x: 136, endPoint y: 8, distance: 96.5
click at [62, 70] on link "Wrap Up" at bounding box center [55, 71] width 111 height 26
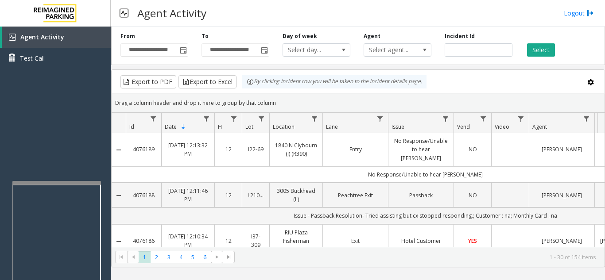
drag, startPoint x: 362, startPoint y: 16, endPoint x: 357, endPoint y: 17, distance: 5.0
click at [355, 18] on div "Agent Activity Logout" at bounding box center [358, 13] width 494 height 27
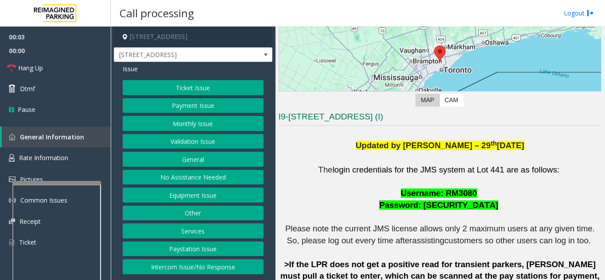
scroll to position [177, 0]
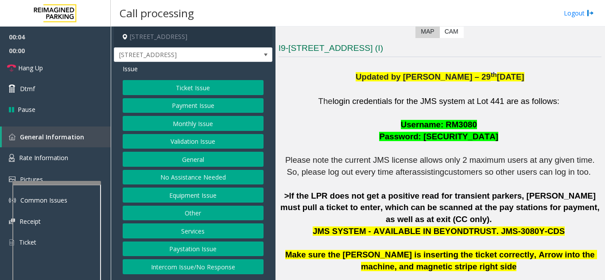
click at [198, 89] on button "Ticket Issue" at bounding box center [193, 87] width 141 height 15
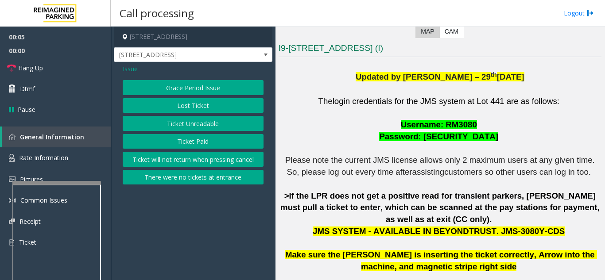
click at [192, 103] on button "Lost Ticket" at bounding box center [193, 105] width 141 height 15
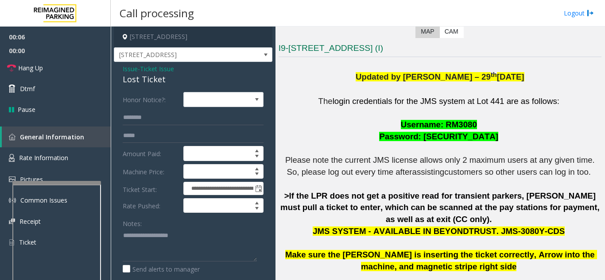
click at [163, 67] on span "Ticket Issue" at bounding box center [157, 68] width 34 height 9
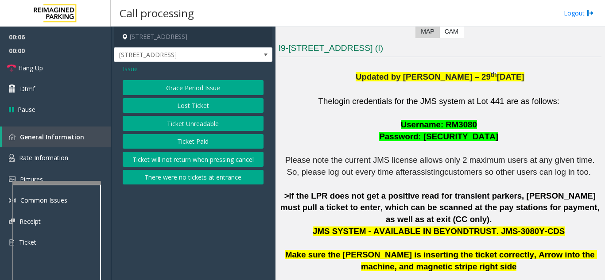
click at [192, 123] on button "Ticket Unreadable" at bounding box center [193, 123] width 141 height 15
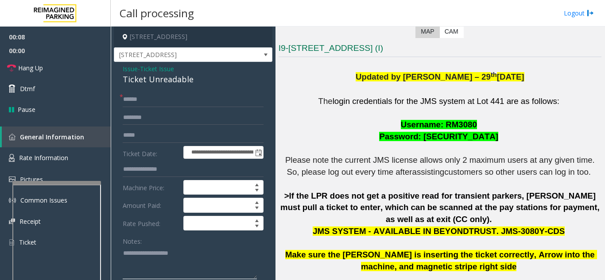
paste textarea "**********"
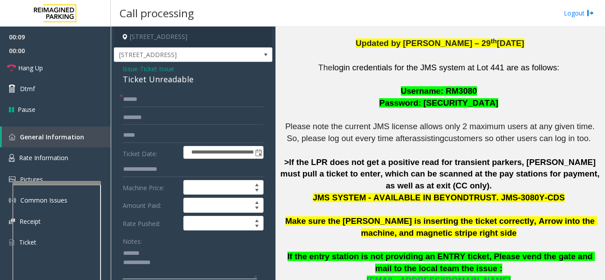
scroll to position [354, 0]
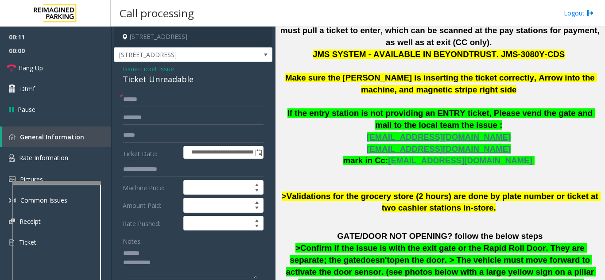
click at [365, 256] on span "open the door. > The vehicle must move forward to activate the door sensor. (se…" at bounding box center [441, 272] width 310 height 33
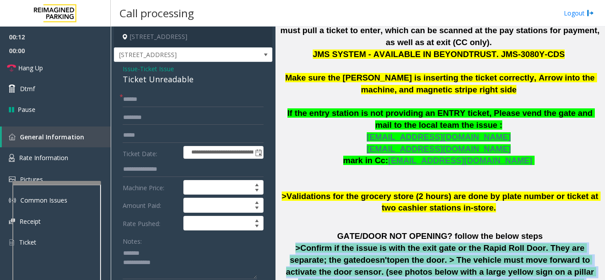
click at [365, 256] on span "open the door. > The vehicle must move forward to activate the door sensor. (se…" at bounding box center [441, 272] width 310 height 33
click at [361, 256] on span "open the door. > The vehicle must move forward to activate the door sensor. (se…" at bounding box center [441, 272] width 310 height 33
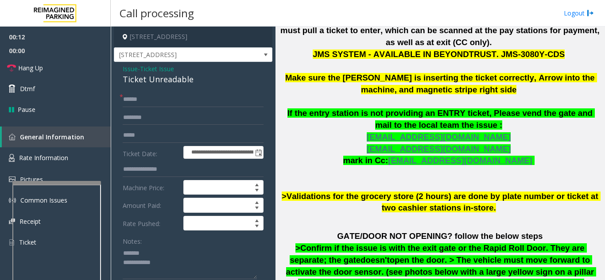
scroll to position [44, 0]
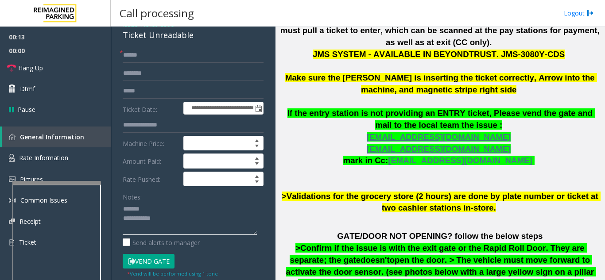
click at [178, 223] on textarea at bounding box center [190, 218] width 134 height 33
click at [149, 35] on div "Ticket Unreadable" at bounding box center [193, 35] width 141 height 12
click at [212, 229] on textarea at bounding box center [190, 218] width 134 height 33
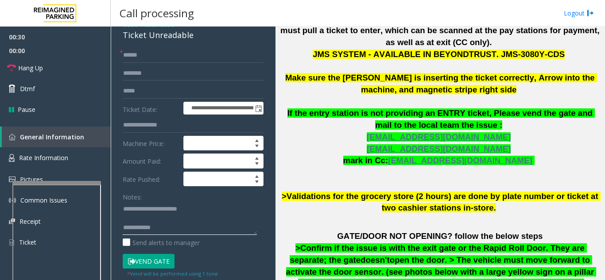
drag, startPoint x: 188, startPoint y: 224, endPoint x: 192, endPoint y: 227, distance: 5.4
click at [188, 223] on textarea at bounding box center [190, 218] width 134 height 33
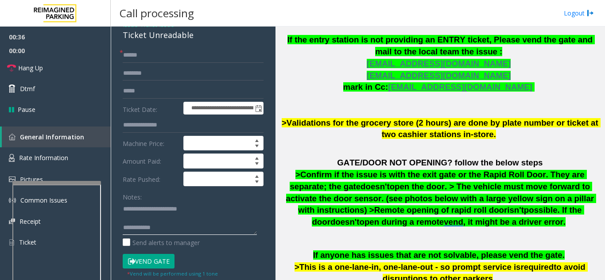
scroll to position [354, 0]
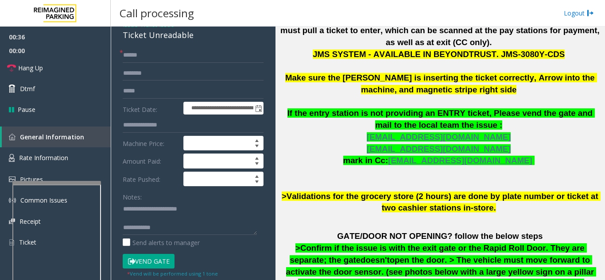
click at [324, 109] on span "If the entry station is not providing an ENTRY ticket, Please vend the gate and…" at bounding box center [441, 119] width 308 height 21
click at [326, 136] on p "The login credentials for the JMS system at Lot 441 are as follows: Username: R…" at bounding box center [440, 67] width 323 height 296
click at [344, 214] on p at bounding box center [440, 220] width 323 height 12
click at [350, 242] on p "GATE/DOOR NOT OPENING? follow the below steps >Confirm if the issue is with the…" at bounding box center [440, 266] width 323 height 71
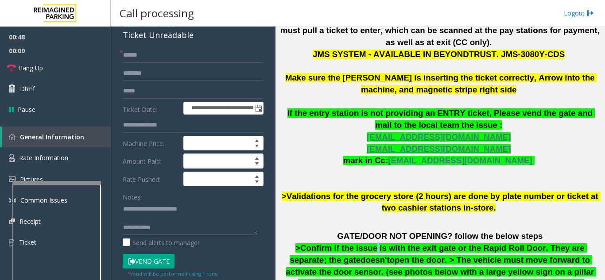
click at [350, 242] on p "GATE/DOOR NOT OPENING? follow the below steps >Confirm if the issue is with the…" at bounding box center [440, 266] width 323 height 71
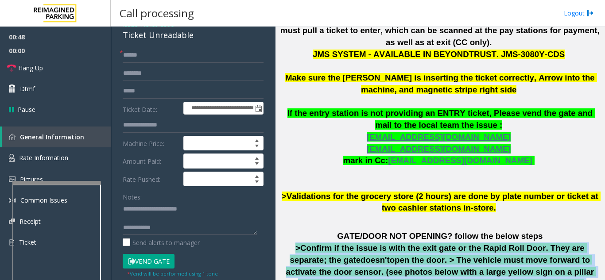
click at [350, 242] on p "GATE/DOOR NOT OPENING? follow the below steps >Confirm if the issue is with the…" at bounding box center [440, 266] width 323 height 71
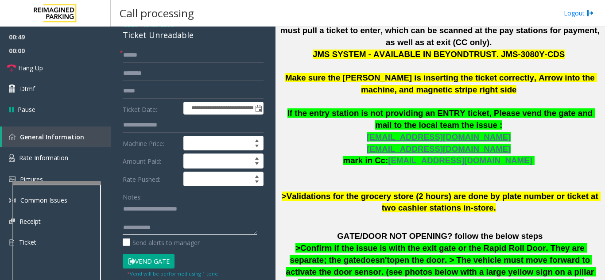
click at [209, 227] on textarea at bounding box center [190, 218] width 134 height 33
paste textarea "**********"
type textarea "**********"
click at [170, 51] on input "text" at bounding box center [193, 55] width 141 height 15
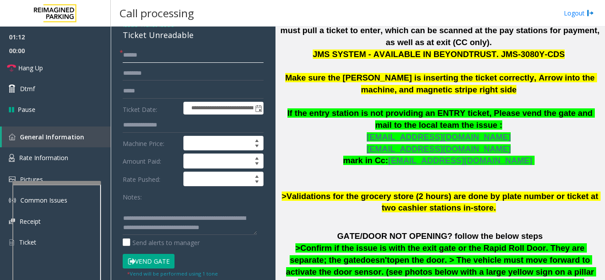
type input "******"
click at [167, 261] on button "Vend Gate" at bounding box center [149, 261] width 52 height 15
click at [60, 76] on link "Hang Up" at bounding box center [55, 68] width 111 height 21
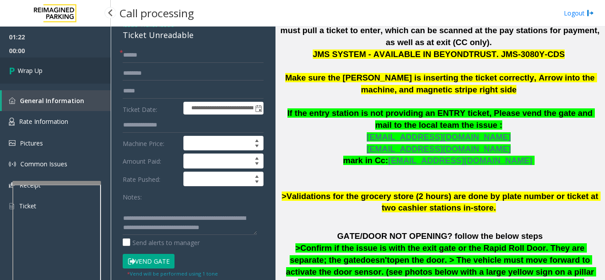
click at [57, 65] on link "Wrap Up" at bounding box center [55, 71] width 111 height 26
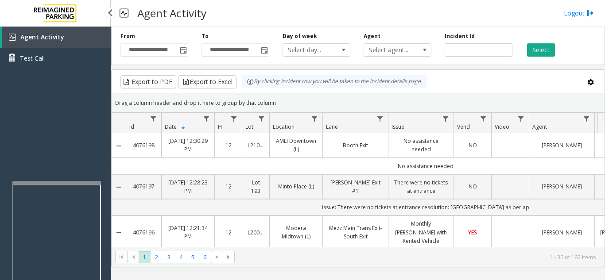
drag, startPoint x: 101, startPoint y: 164, endPoint x: 113, endPoint y: 142, distance: 25.0
click at [95, 164] on div "Agent Activity Test Call" at bounding box center [55, 167] width 111 height 280
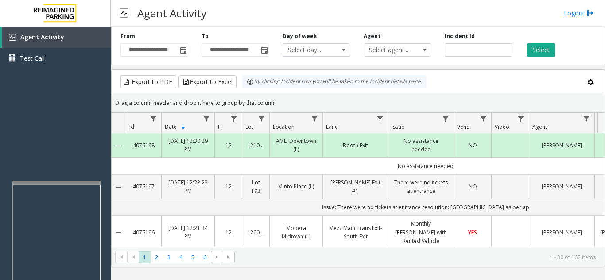
drag, startPoint x: 114, startPoint y: 142, endPoint x: 91, endPoint y: 147, distance: 23.0
click at [91, 147] on div "Agent Activity Test Call" at bounding box center [55, 167] width 111 height 280
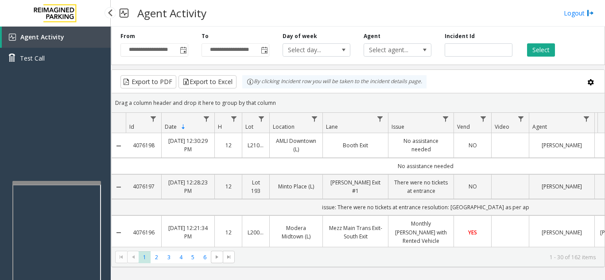
drag, startPoint x: 74, startPoint y: 137, endPoint x: 77, endPoint y: 99, distance: 38.2
click at [40, 114] on div "Agent Activity Test Call" at bounding box center [55, 167] width 111 height 280
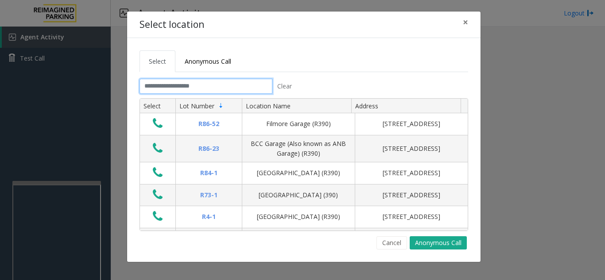
click at [241, 86] on input "text" at bounding box center [206, 86] width 133 height 15
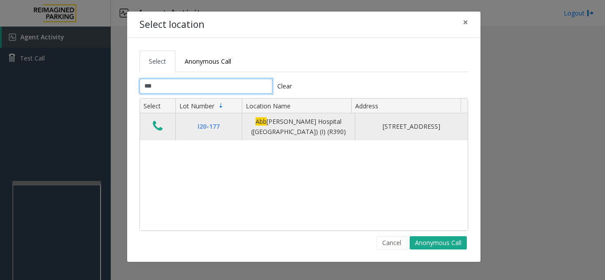
type input "***"
click at [157, 127] on icon "Data table" at bounding box center [158, 126] width 10 height 12
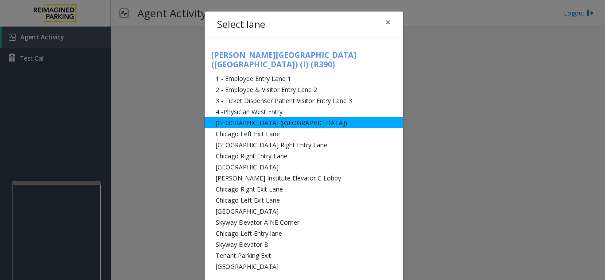
click at [305, 117] on li "[GEOGRAPHIC_DATA] ([GEOGRAPHIC_DATA])" at bounding box center [304, 122] width 198 height 11
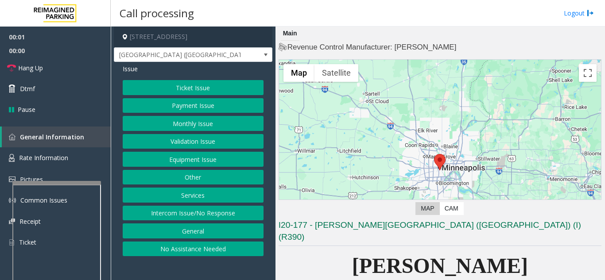
click at [192, 121] on button "Monthly Issue" at bounding box center [193, 123] width 141 height 15
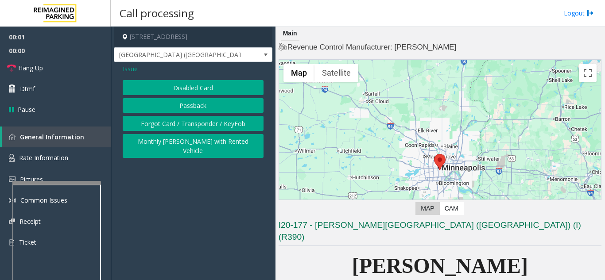
click at [192, 89] on button "Disabled Card" at bounding box center [193, 87] width 141 height 15
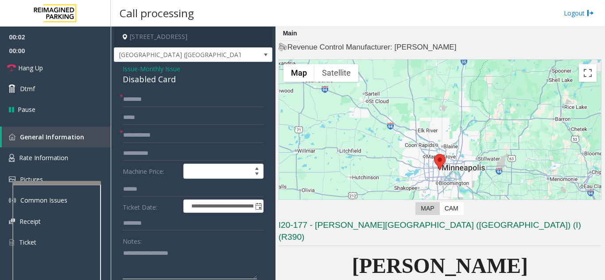
click at [154, 267] on textarea at bounding box center [190, 262] width 134 height 33
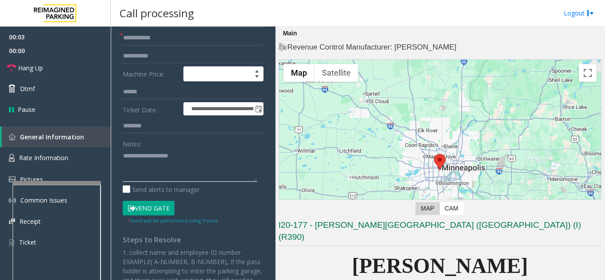
scroll to position [177, 0]
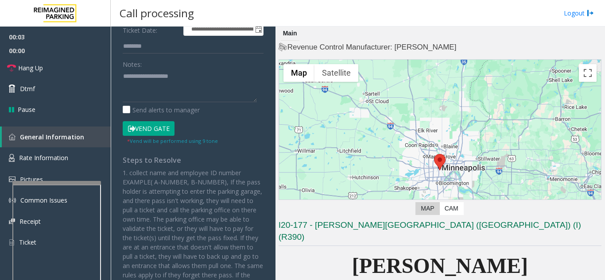
click at [153, 127] on button "Vend Gate" at bounding box center [149, 128] width 52 height 15
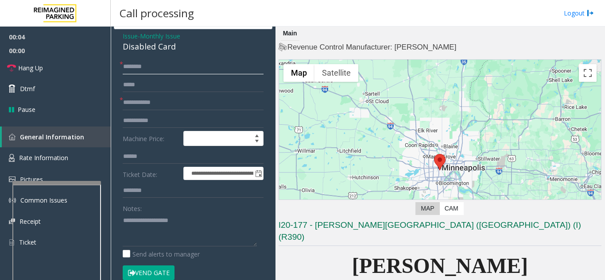
scroll to position [0, 0]
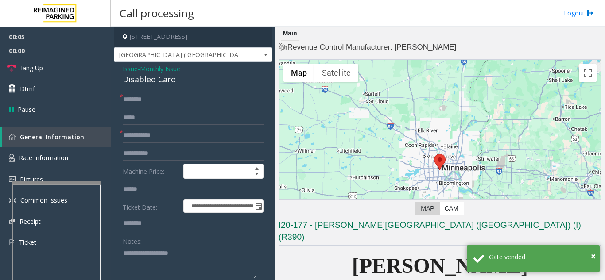
click at [159, 145] on form "**********" at bounding box center [193, 215] width 141 height 246
click at [171, 137] on input "text" at bounding box center [193, 135] width 141 height 15
type input "*"
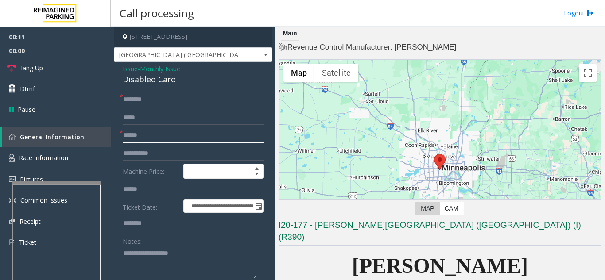
type input "******"
click at [191, 101] on input "text" at bounding box center [193, 99] width 141 height 15
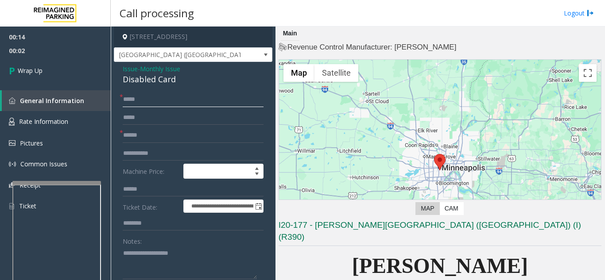
type input "*****"
paste textarea "**********"
click at [141, 269] on textarea at bounding box center [190, 262] width 134 height 33
click at [148, 77] on div "Disabled Card" at bounding box center [193, 80] width 141 height 12
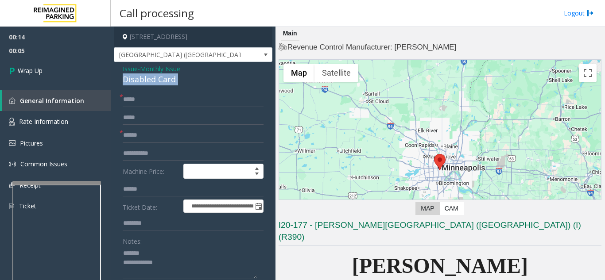
click at [148, 77] on div "Disabled Card" at bounding box center [193, 80] width 141 height 12
copy div "Disabled Card"
paste textarea "**********"
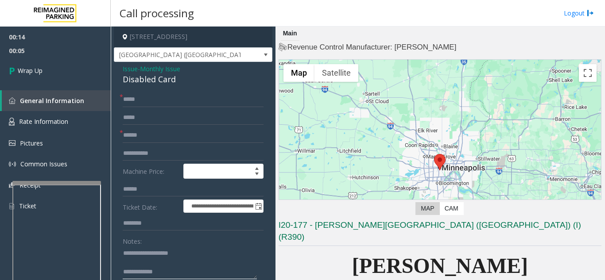
click at [155, 256] on textarea at bounding box center [190, 262] width 134 height 33
paste textarea "**********"
click at [188, 274] on textarea at bounding box center [190, 262] width 134 height 33
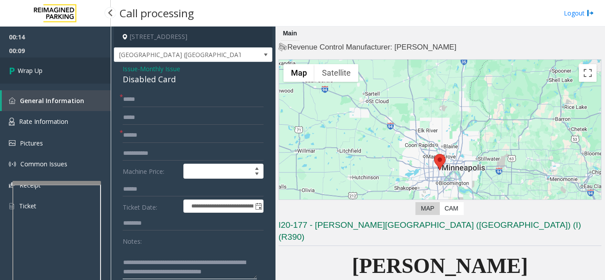
type textarea "**********"
click at [60, 74] on link "Wrap Up" at bounding box center [55, 71] width 111 height 26
